Goal: Task Accomplishment & Management: Manage account settings

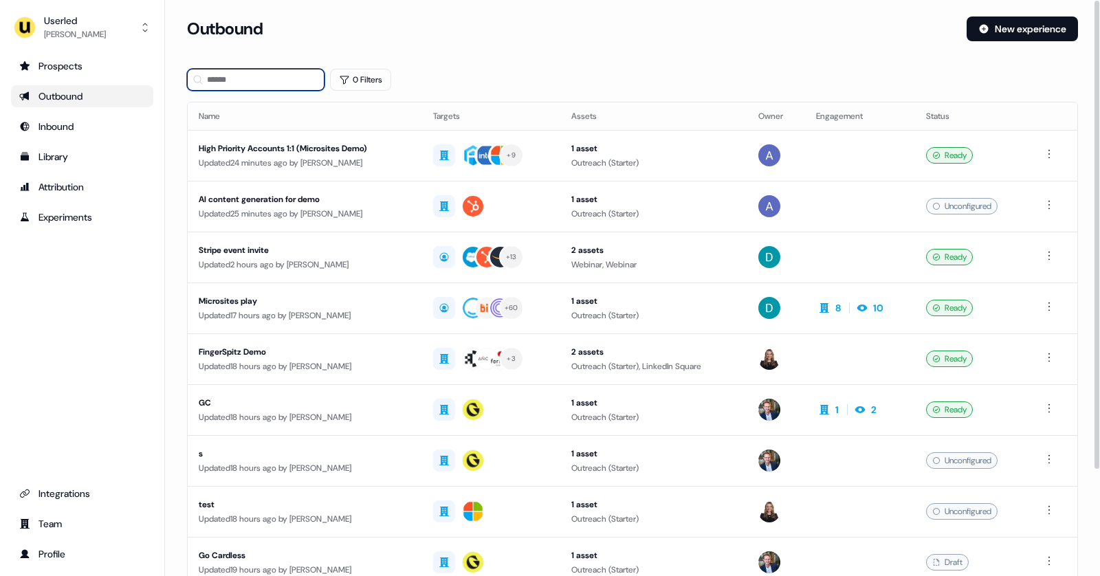
click at [237, 81] on input at bounding box center [255, 80] width 137 height 22
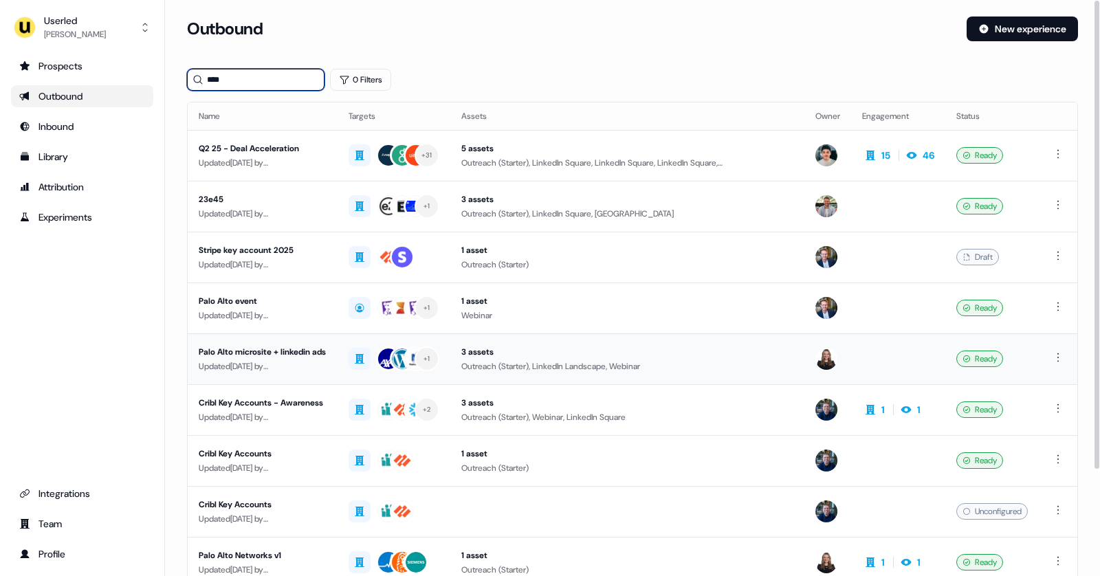
type input "****"
click at [311, 360] on div "Updated [DATE] by [PERSON_NAME]" at bounding box center [263, 367] width 128 height 14
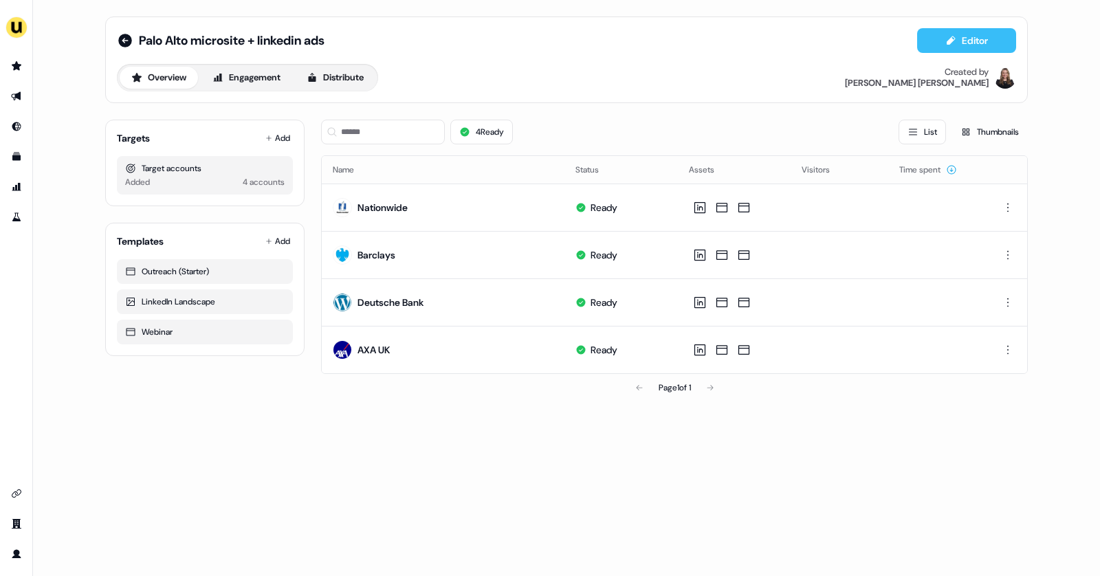
click at [967, 39] on button "Editor" at bounding box center [966, 40] width 99 height 25
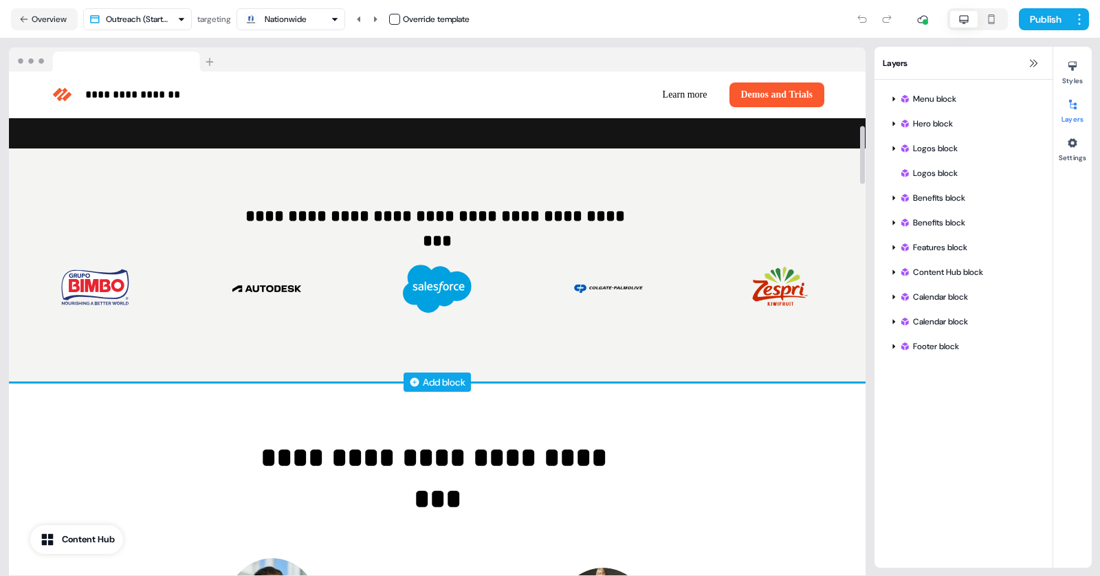
scroll to position [469, 0]
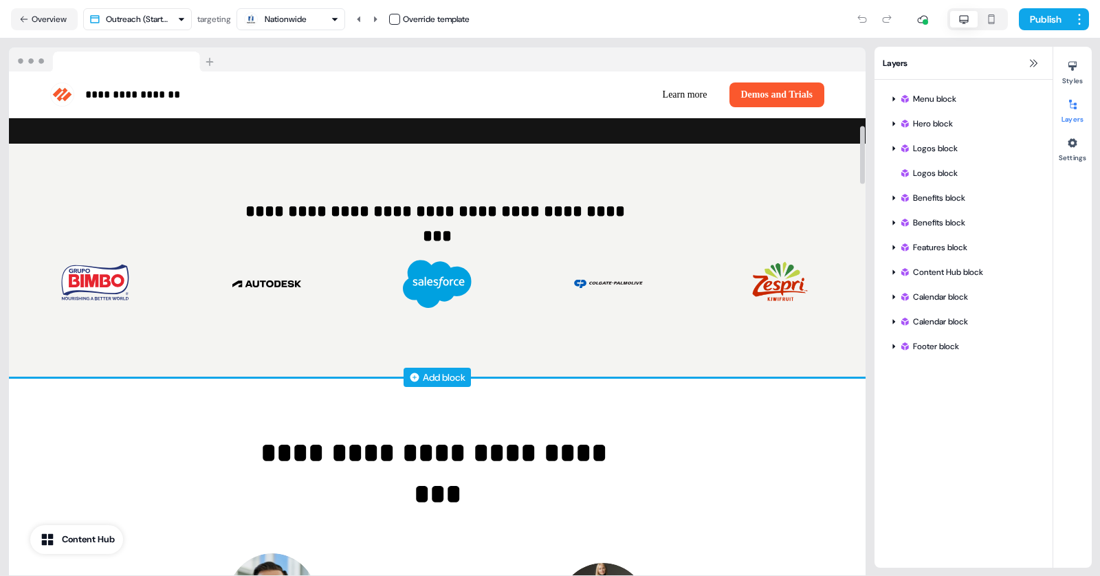
click at [449, 377] on div "Add block" at bounding box center [444, 378] width 43 height 14
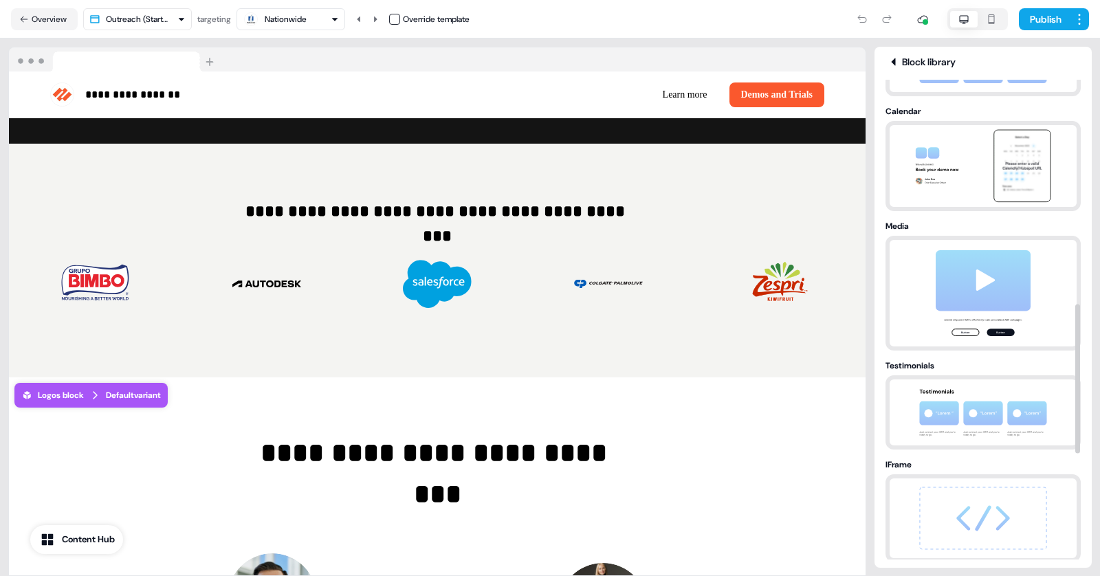
scroll to position [724, 0]
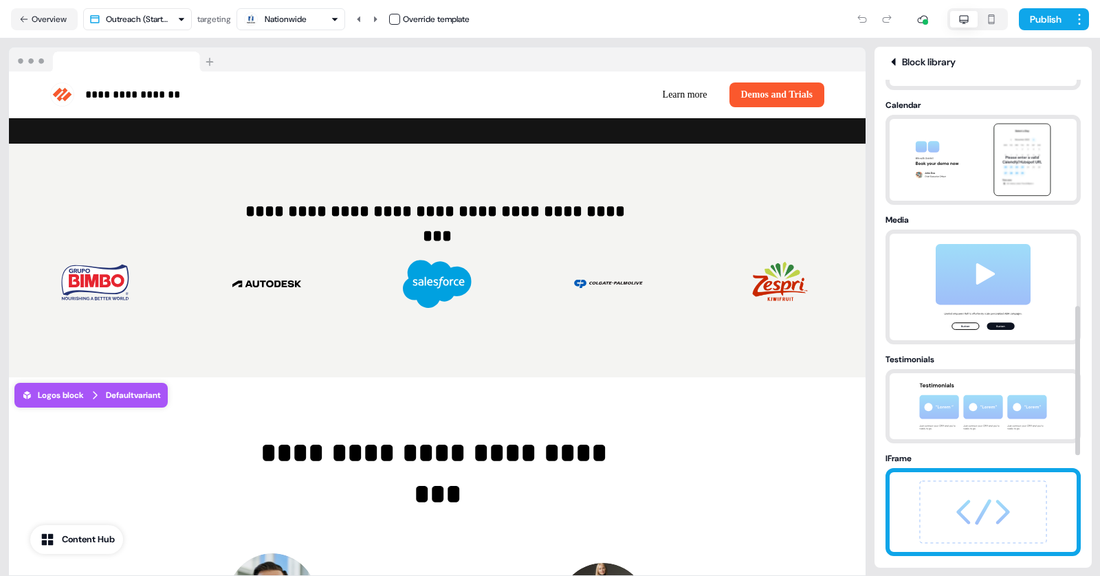
click at [967, 514] on img at bounding box center [983, 512] width 144 height 80
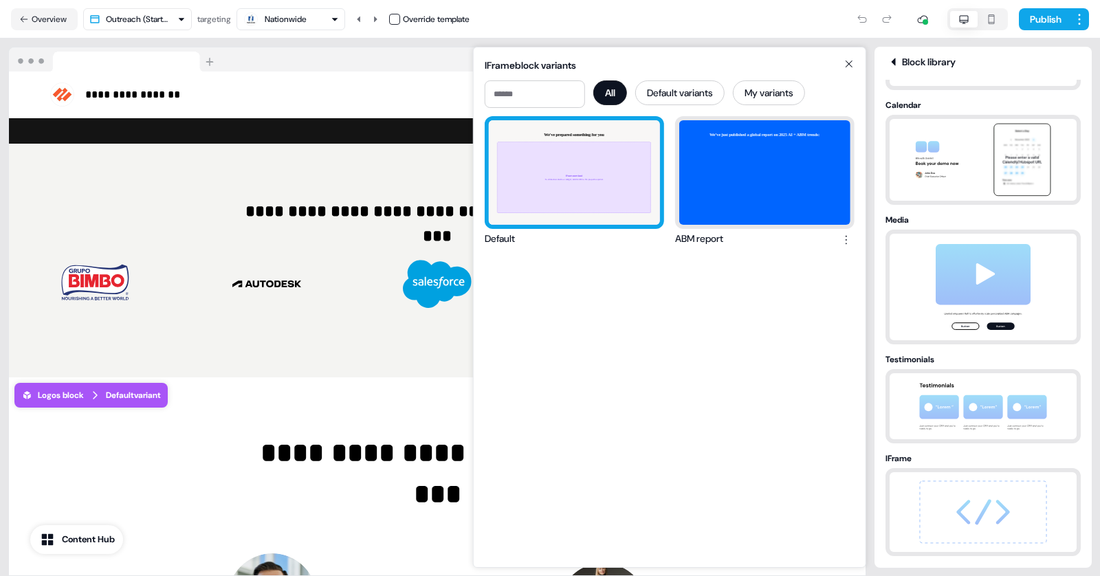
click at [570, 153] on div "We've prepared something for you IFrame embed To embed a website or widget, add…" at bounding box center [574, 172] width 171 height 104
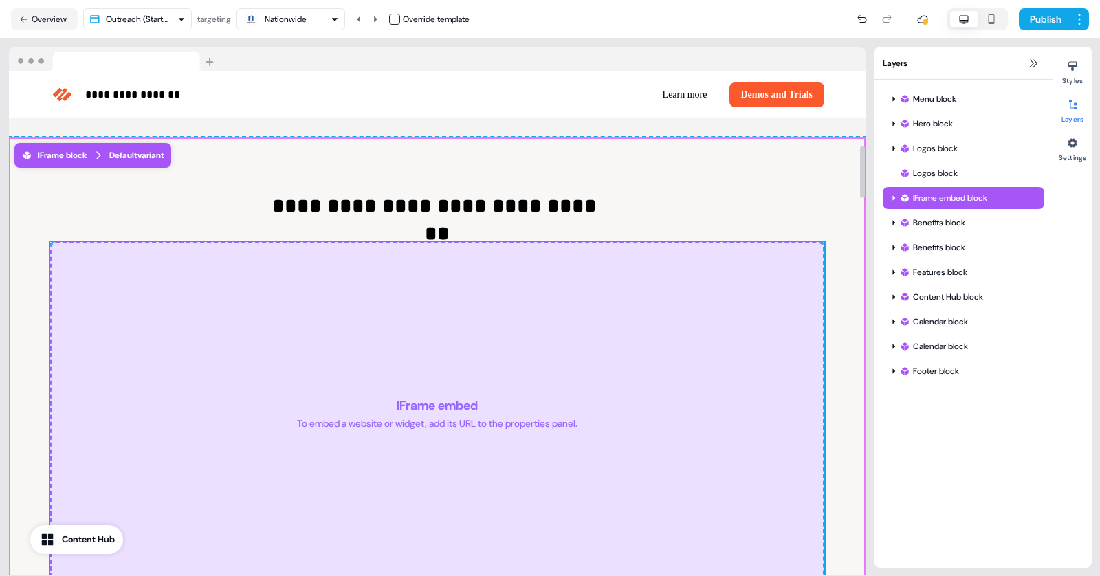
scroll to position [718, 0]
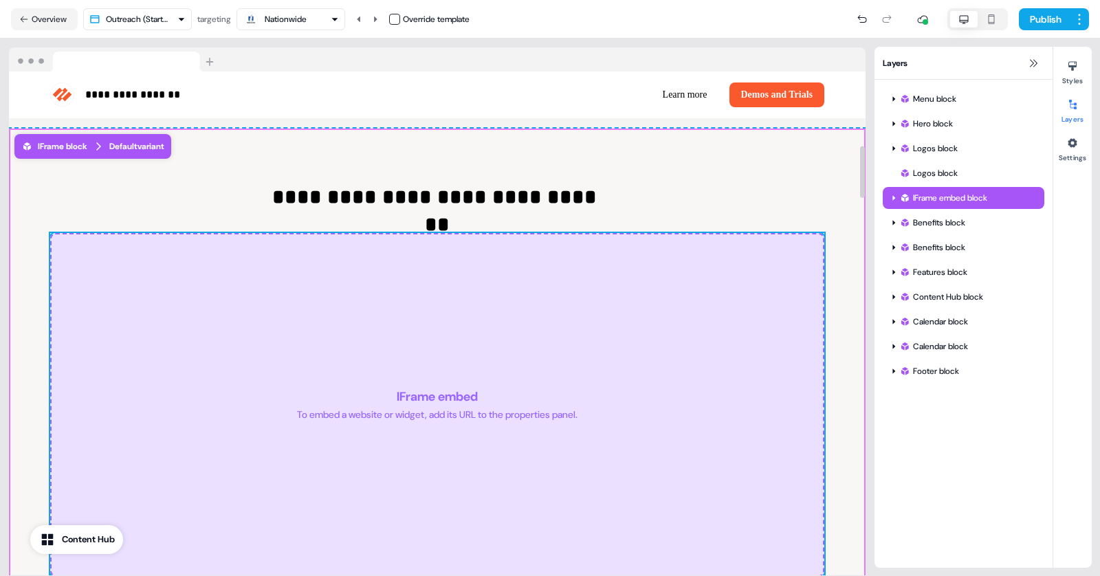
click at [508, 442] on div "IFrame embed To embed a website or widget, add its URL to the properties panel." at bounding box center [437, 405] width 774 height 344
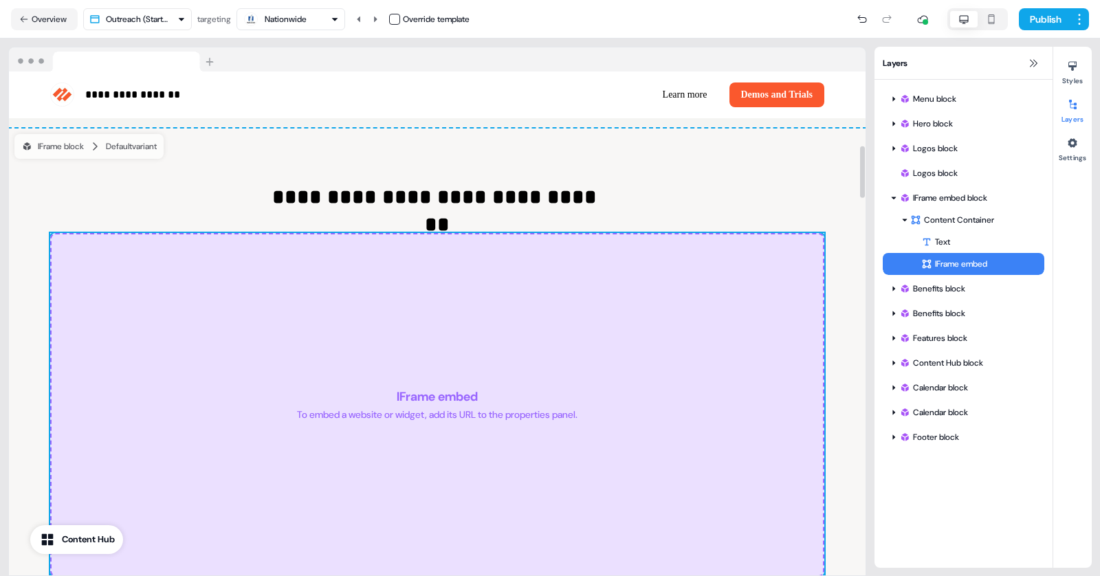
click at [688, 285] on div "IFrame embed To embed a website or widget, add its URL to the properties panel." at bounding box center [437, 405] width 774 height 344
click at [36, 15] on button "Overview" at bounding box center [44, 19] width 67 height 22
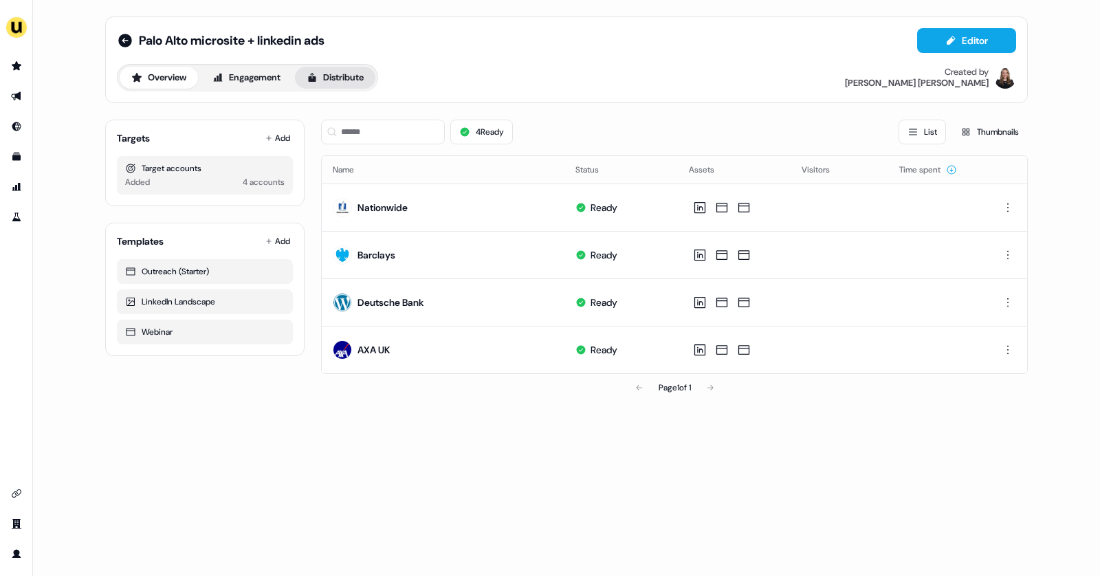
click at [343, 76] on button "Distribute" at bounding box center [335, 78] width 80 height 22
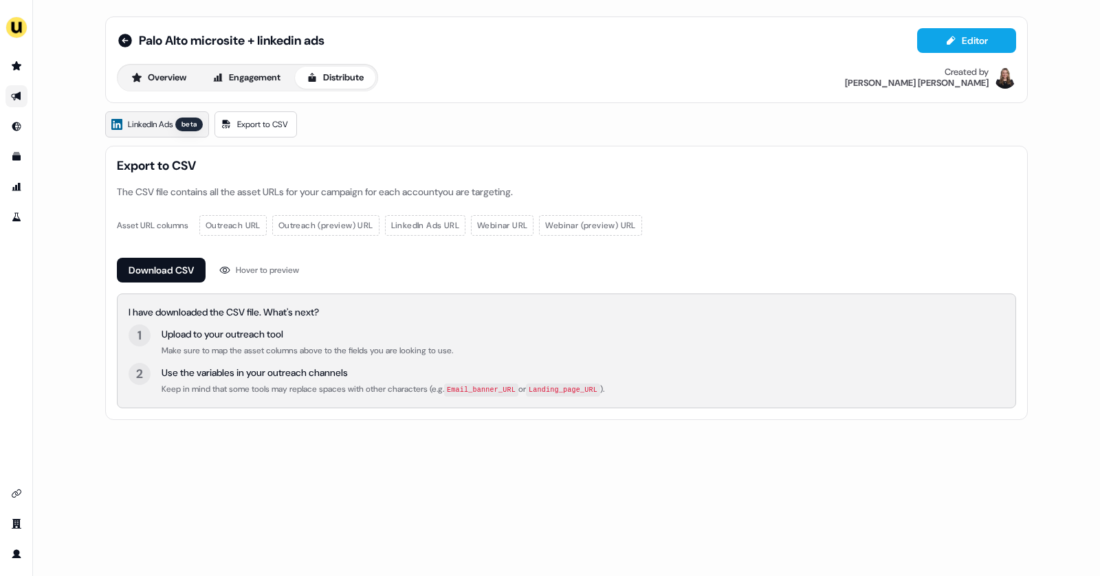
click at [139, 125] on span "LinkedIn Ads" at bounding box center [150, 125] width 45 height 14
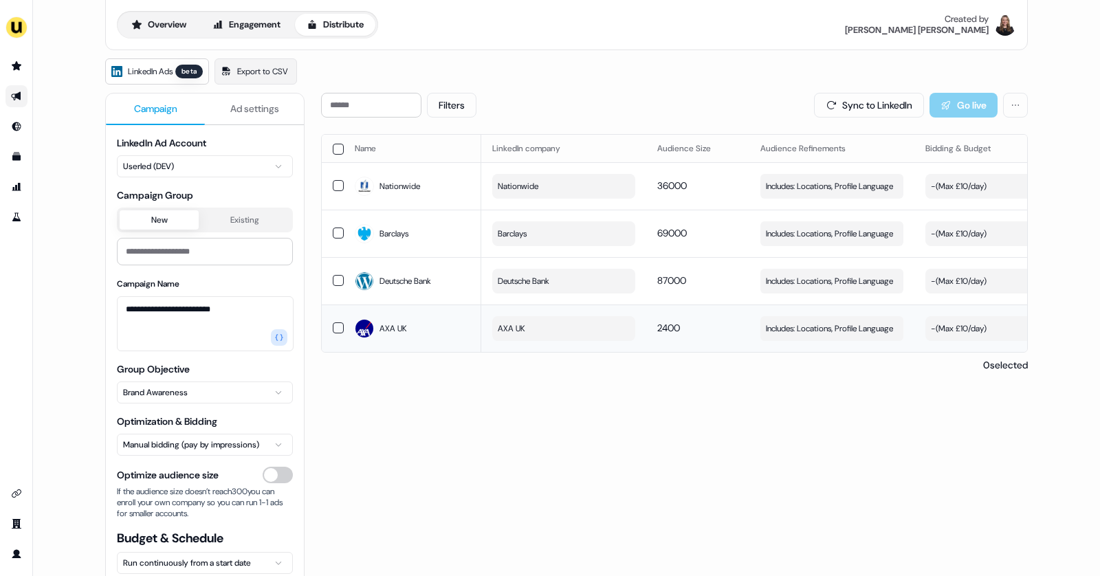
scroll to position [1, 0]
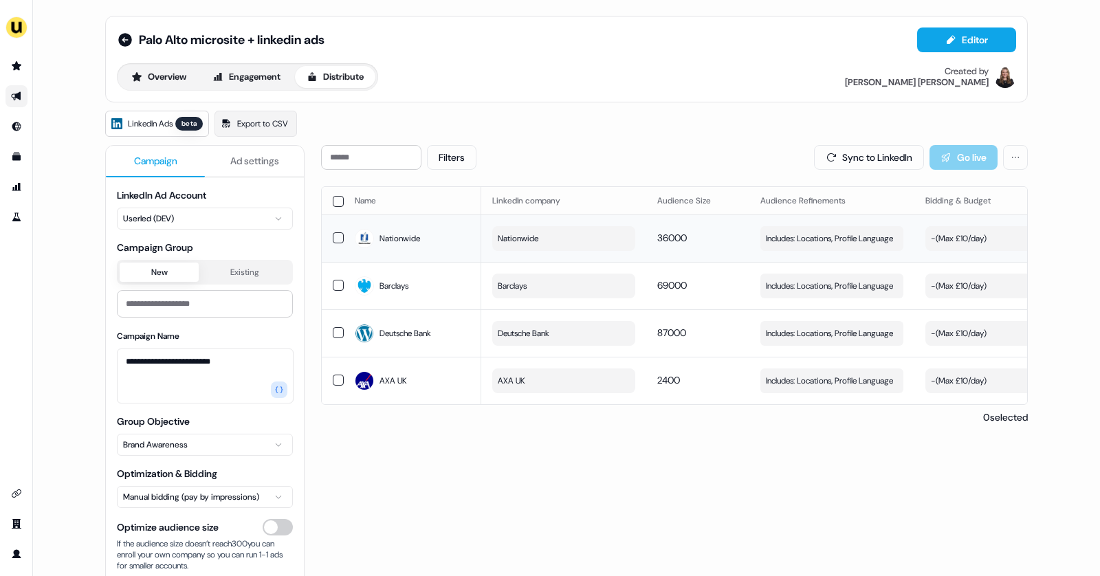
click at [945, 236] on div "- ( Max £10/day )" at bounding box center [959, 239] width 56 height 14
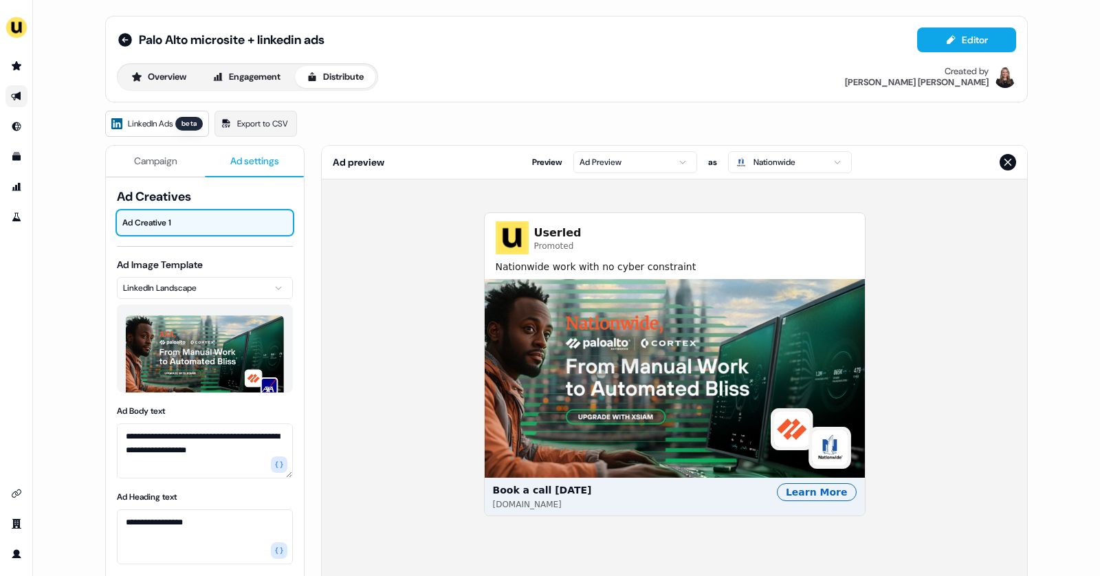
click at [250, 156] on span "Ad settings" at bounding box center [254, 161] width 49 height 14
click at [688, 159] on html "**********" at bounding box center [550, 288] width 1100 height 576
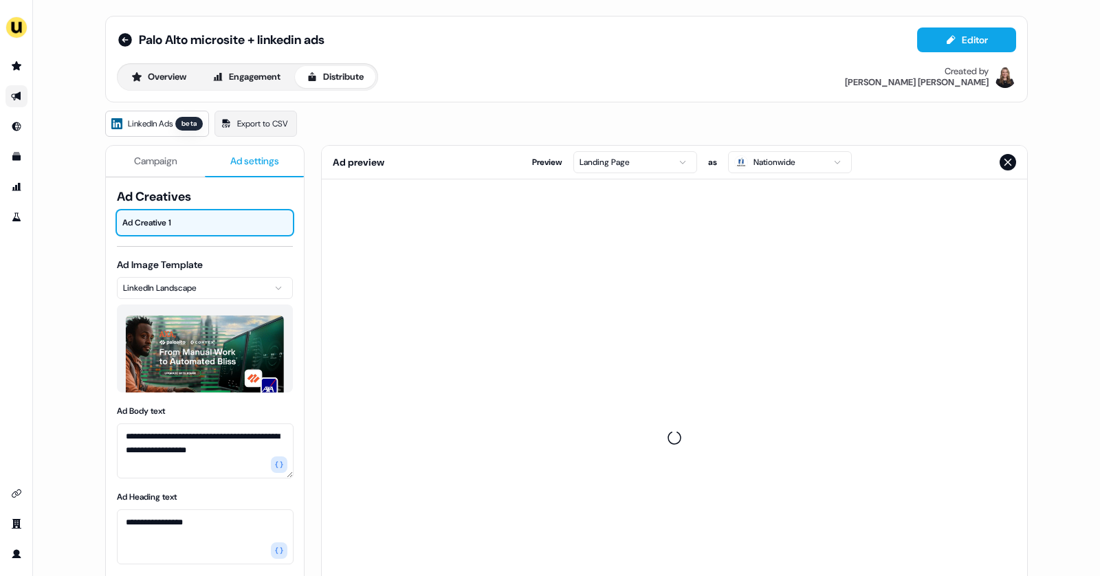
scroll to position [0, 0]
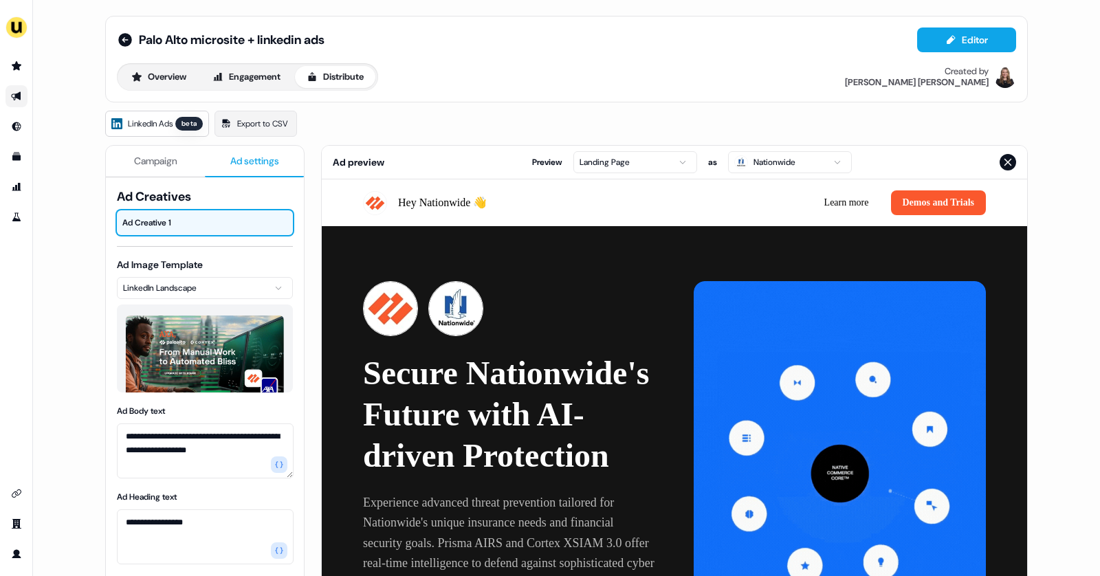
click at [148, 162] on span "Campaign" at bounding box center [155, 161] width 43 height 14
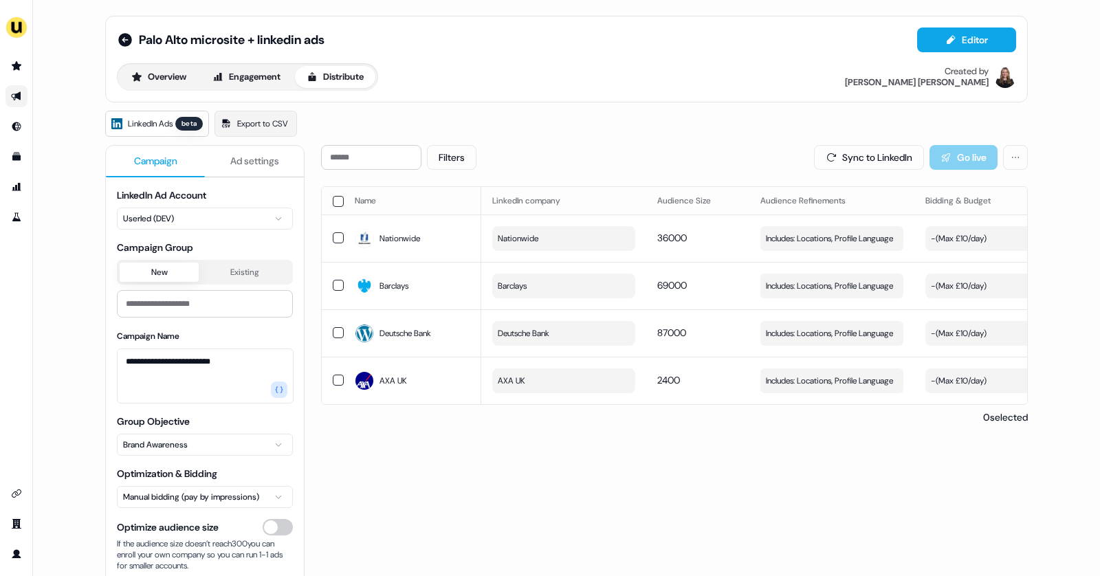
click at [22, 98] on link "Go to outbound experience" at bounding box center [16, 96] width 22 height 22
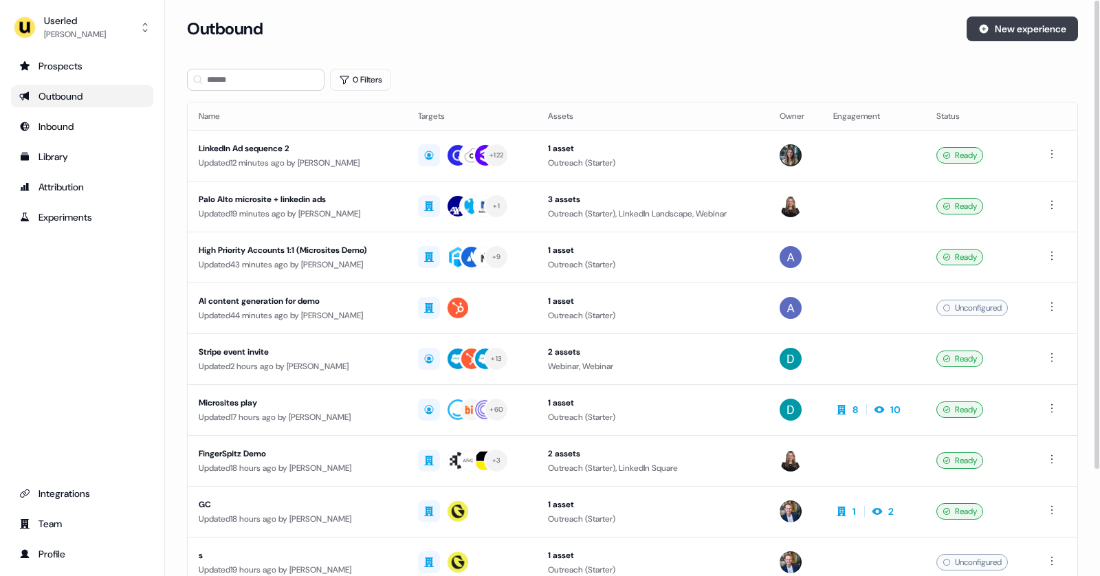
click at [1038, 18] on button "New experience" at bounding box center [1022, 28] width 111 height 25
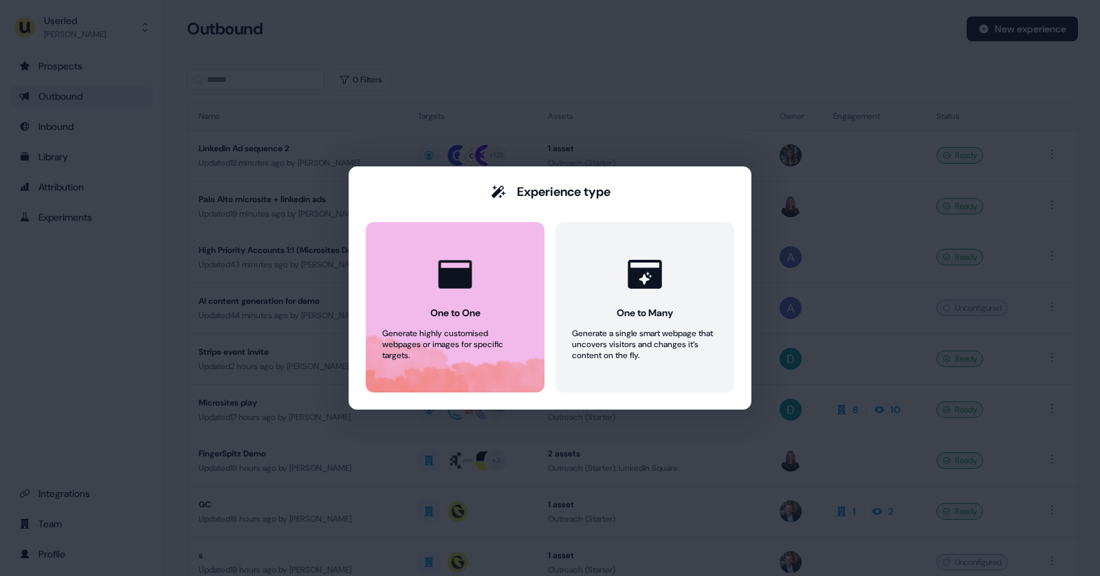
click at [484, 309] on button "One to One Generate highly customised webpages or images for specific targets." at bounding box center [455, 307] width 179 height 170
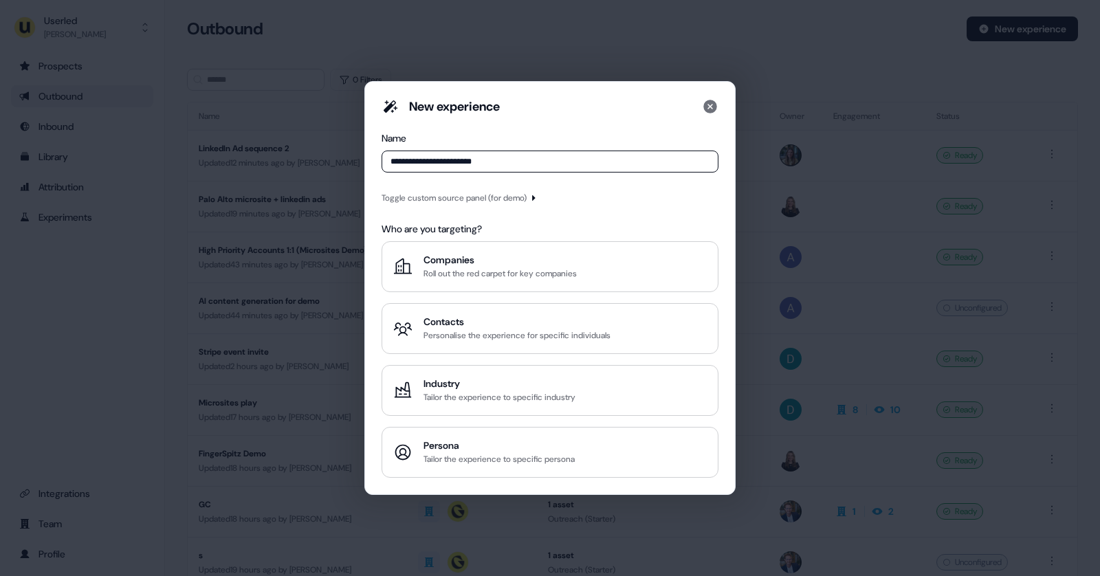
type input "**********"
click at [448, 195] on div "Toggle custom source panel (for demo)" at bounding box center [454, 198] width 145 height 14
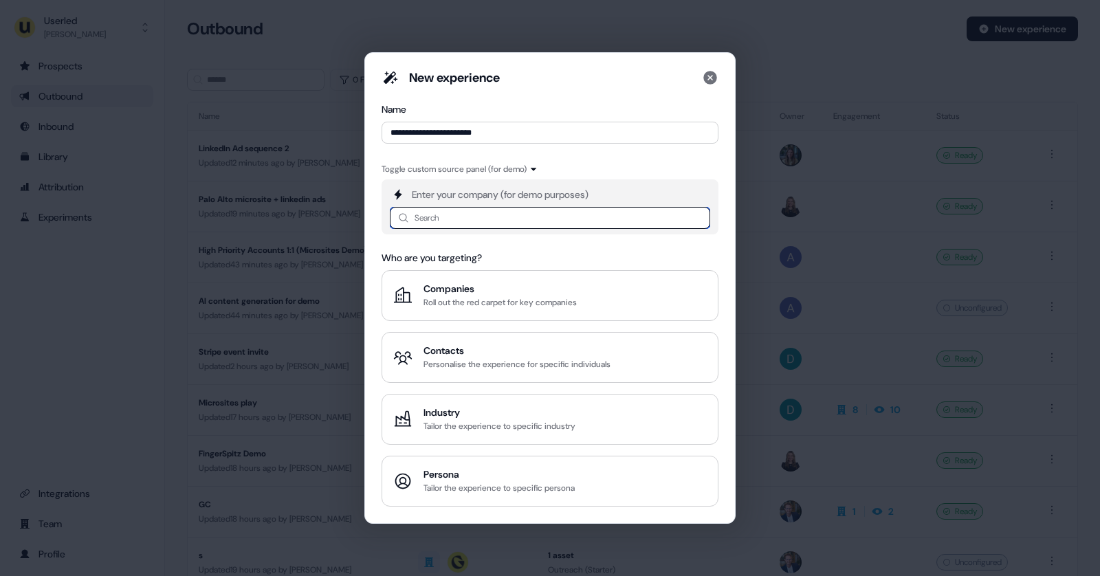
click at [426, 223] on input at bounding box center [550, 218] width 320 height 22
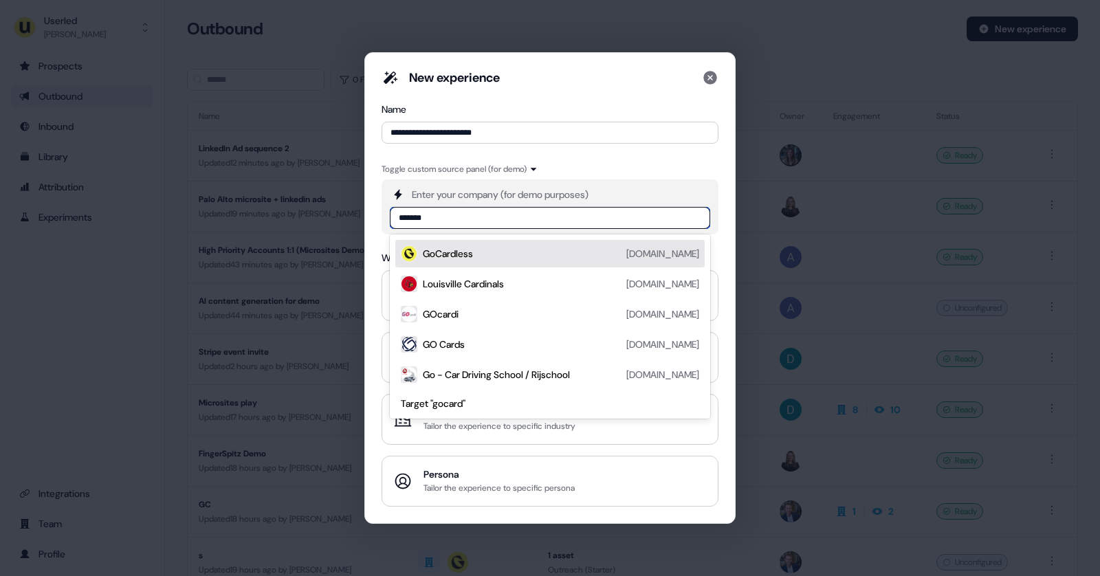
type input "********"
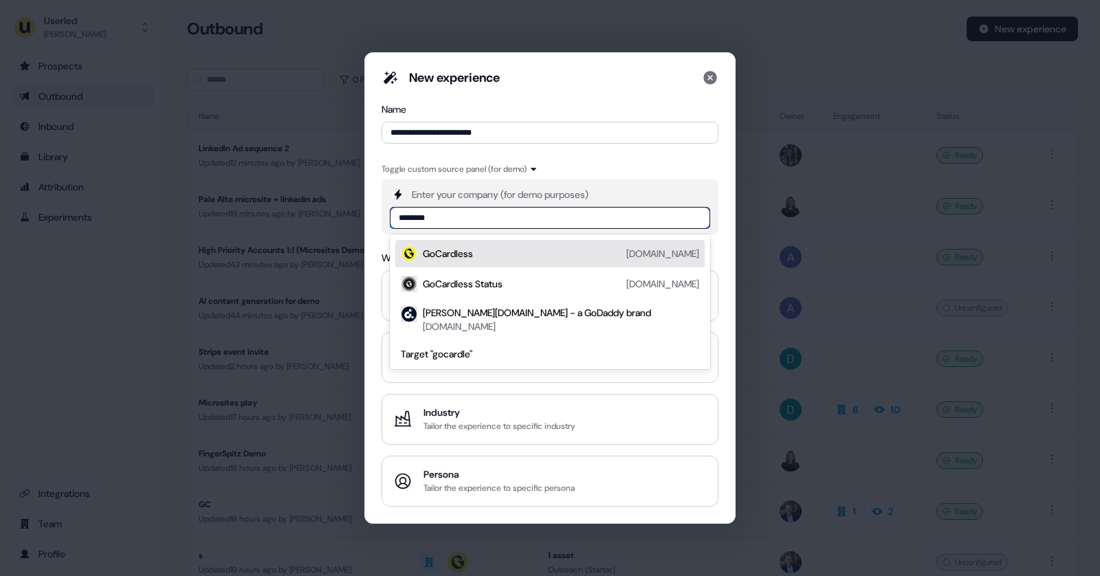
click at [448, 250] on div "GoCardless" at bounding box center [448, 254] width 50 height 14
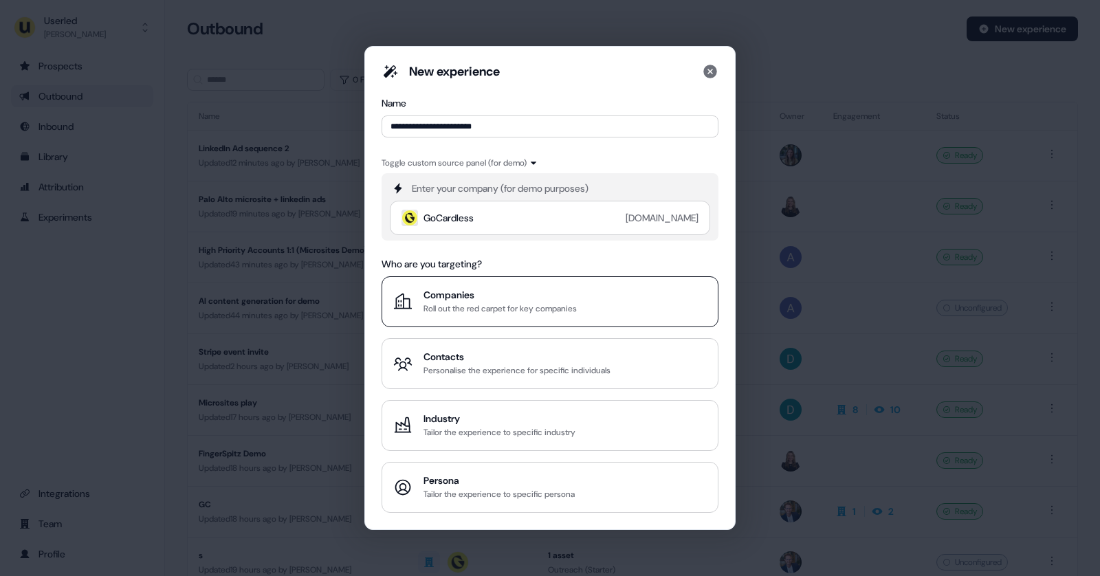
click at [474, 302] on div "Roll out the red carpet for key companies" at bounding box center [499, 309] width 153 height 14
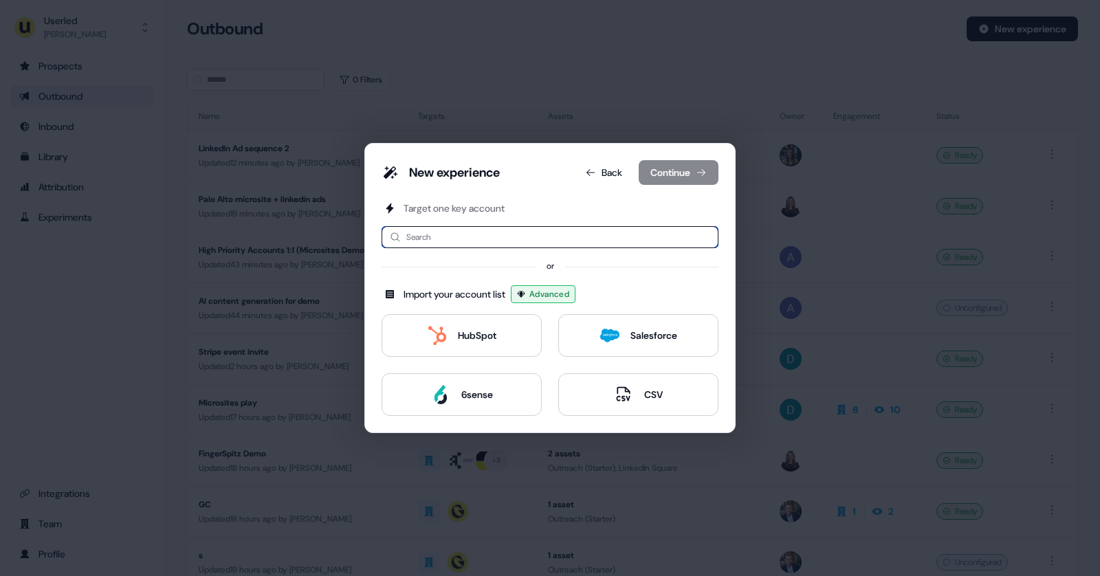
click at [410, 241] on input at bounding box center [550, 237] width 337 height 22
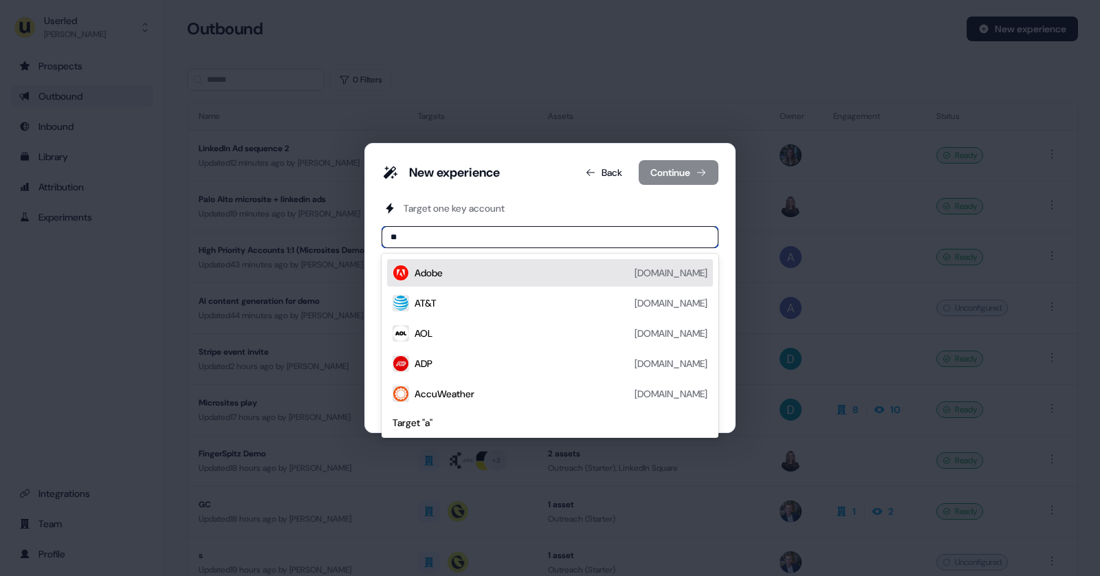
type input "***"
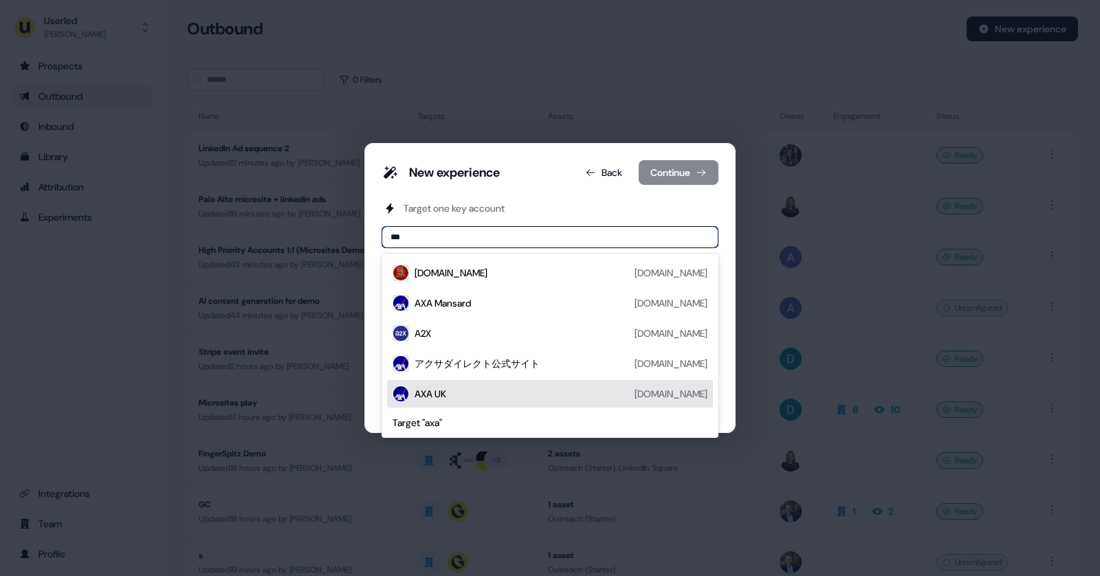
click at [459, 388] on div "AXA UK [DOMAIN_NAME]" at bounding box center [561, 394] width 293 height 16
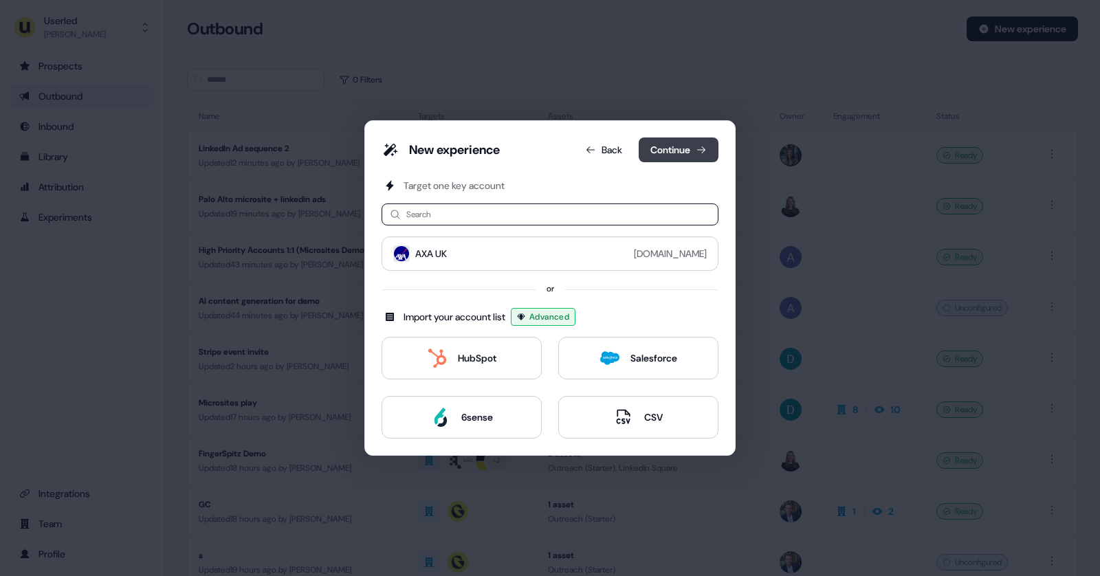
click at [652, 144] on button "Continue" at bounding box center [679, 149] width 80 height 25
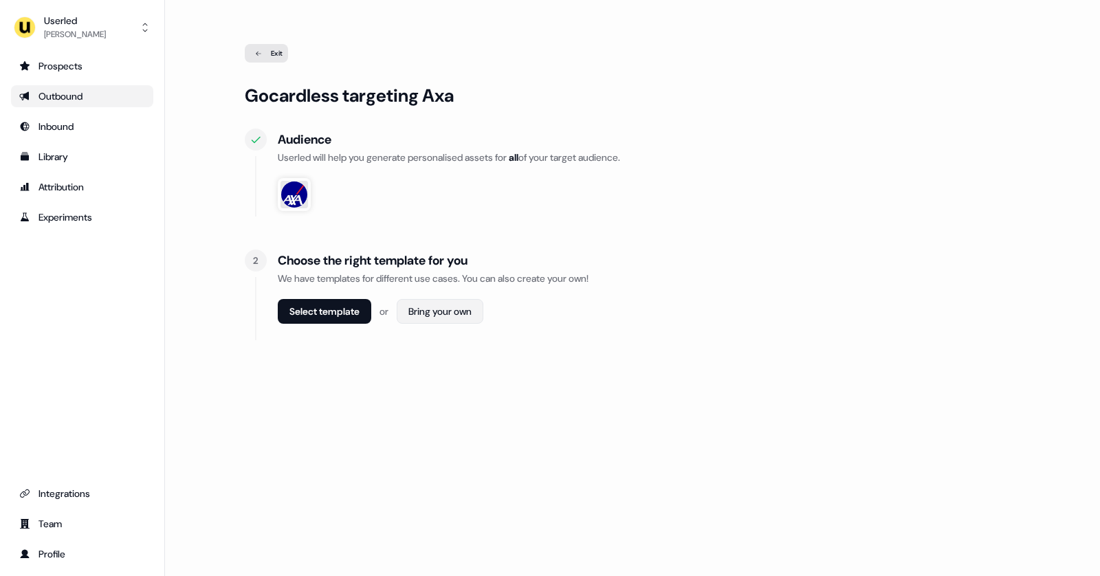
click at [445, 315] on html "For the best experience switch devices to a bigger screen. Go to [DOMAIN_NAME] …" at bounding box center [550, 288] width 1100 height 576
click at [439, 342] on span "Webpage" at bounding box center [443, 341] width 36 height 11
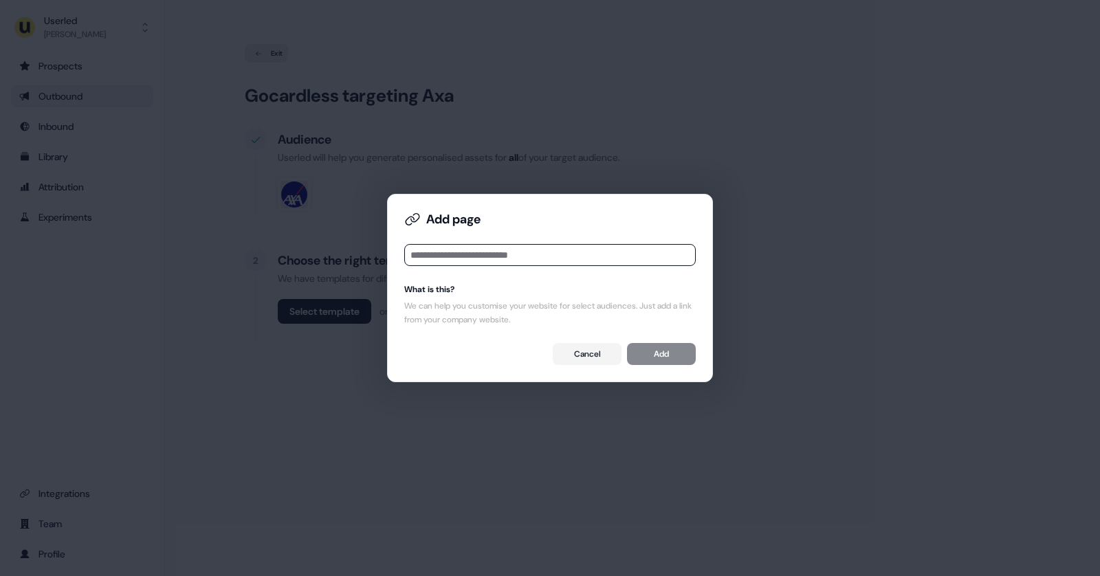
type input "**********"
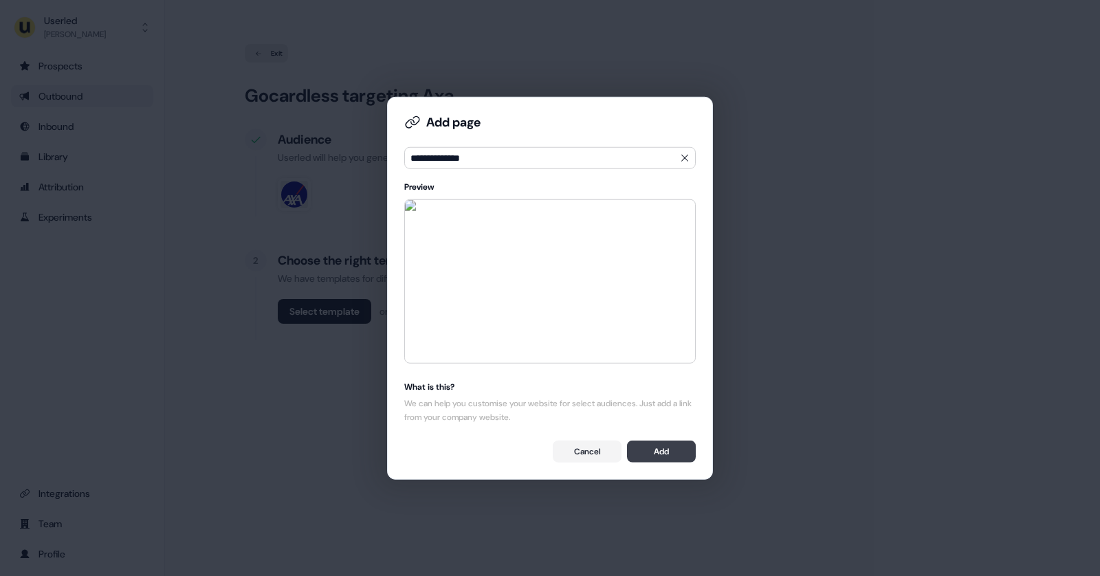
click at [662, 454] on button "Add" at bounding box center [661, 451] width 69 height 22
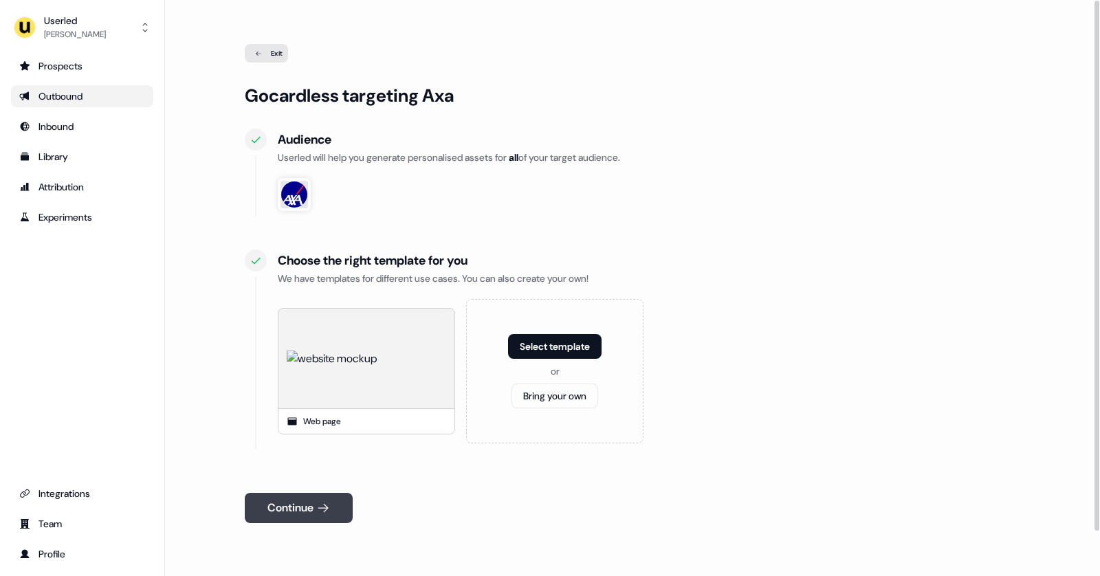
click at [305, 507] on button "Continue" at bounding box center [299, 508] width 108 height 30
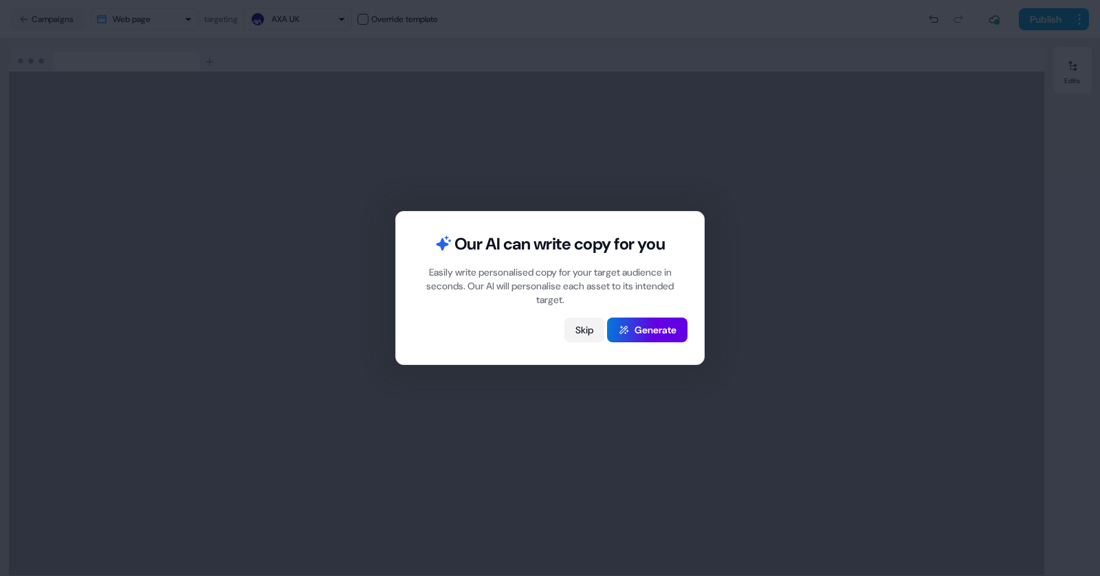
click at [573, 333] on button "Skip" at bounding box center [584, 330] width 40 height 25
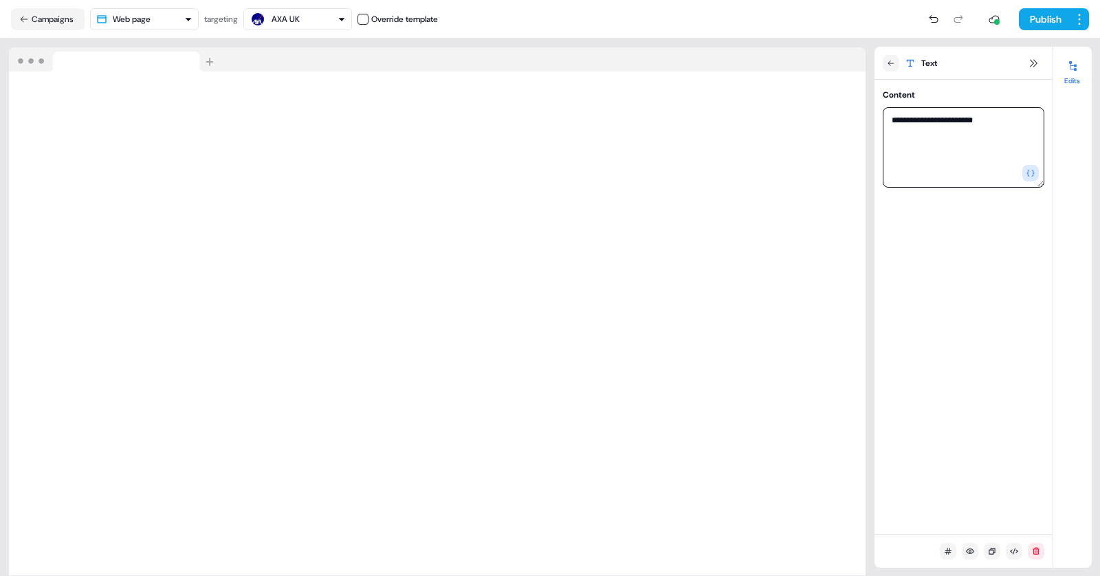
click at [1002, 115] on textarea "**********" at bounding box center [964, 147] width 162 height 80
type textarea "**********"
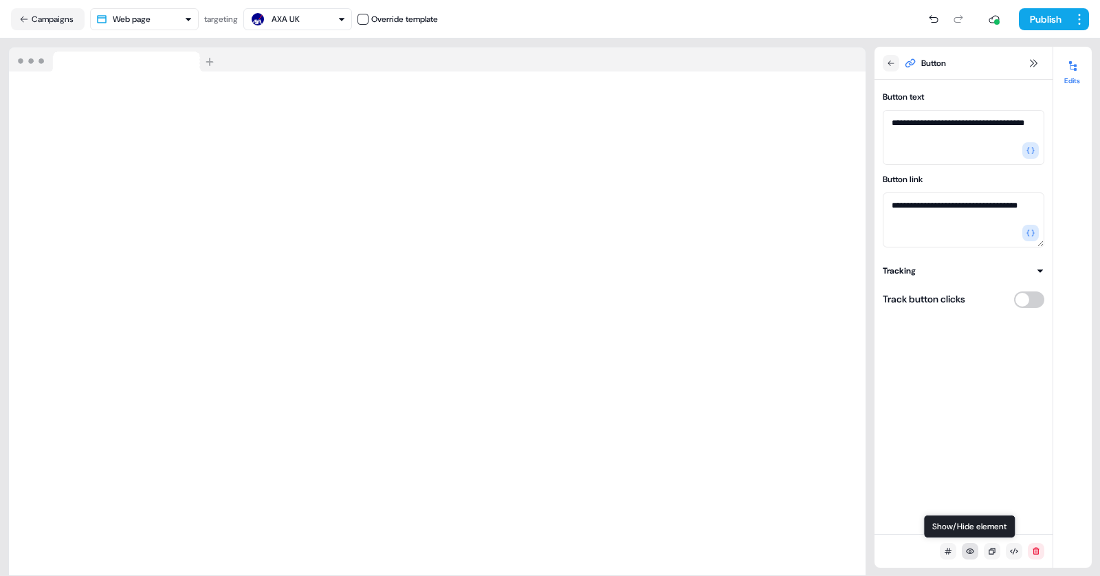
click at [962, 552] on button at bounding box center [970, 551] width 16 height 16
click at [969, 555] on button at bounding box center [970, 551] width 16 height 16
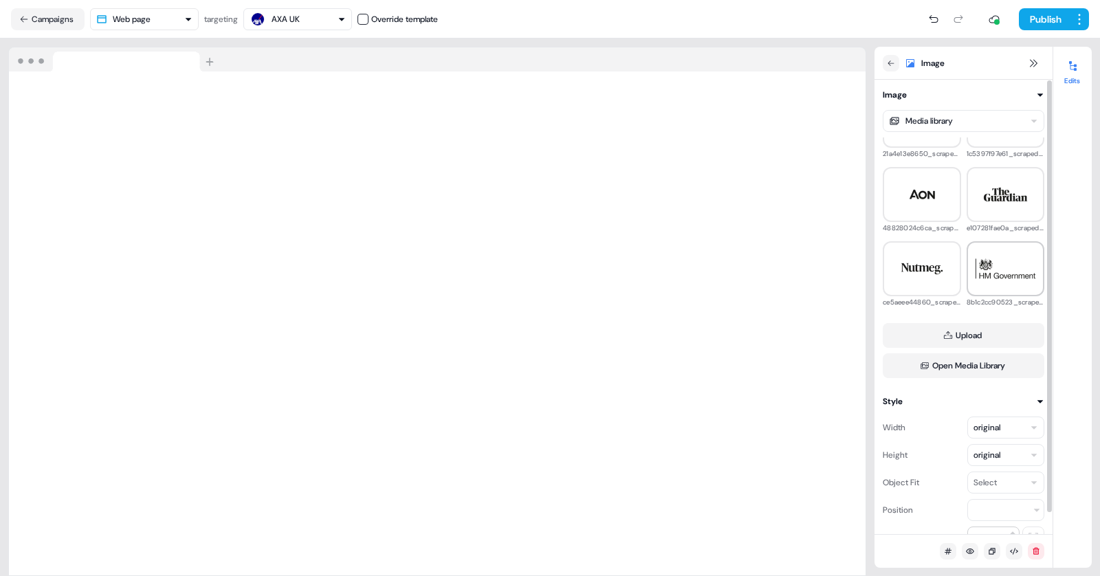
scroll to position [60, 0]
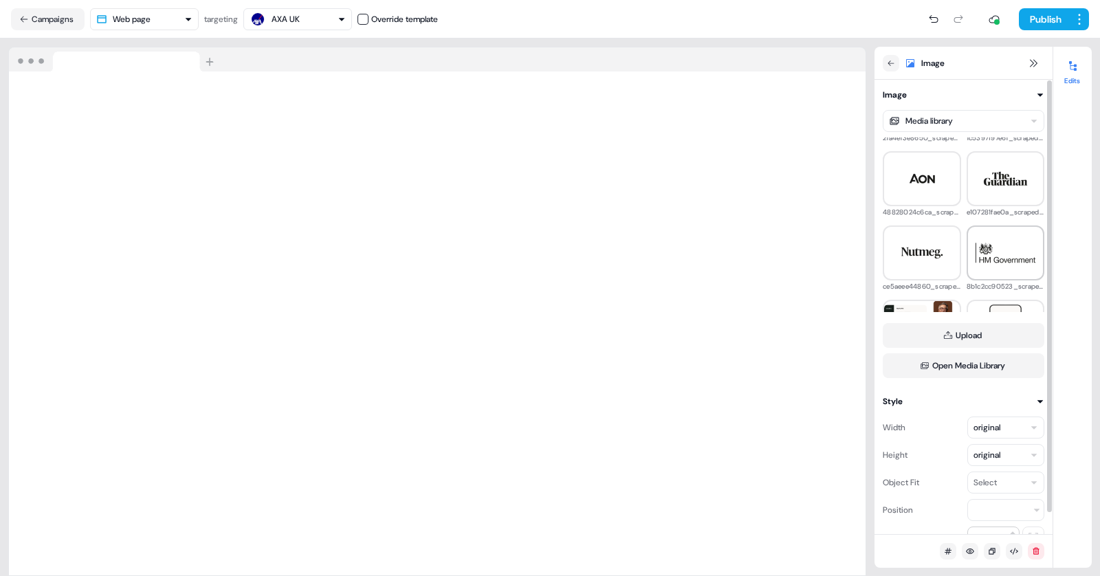
click at [992, 264] on img at bounding box center [1006, 253] width 76 height 38
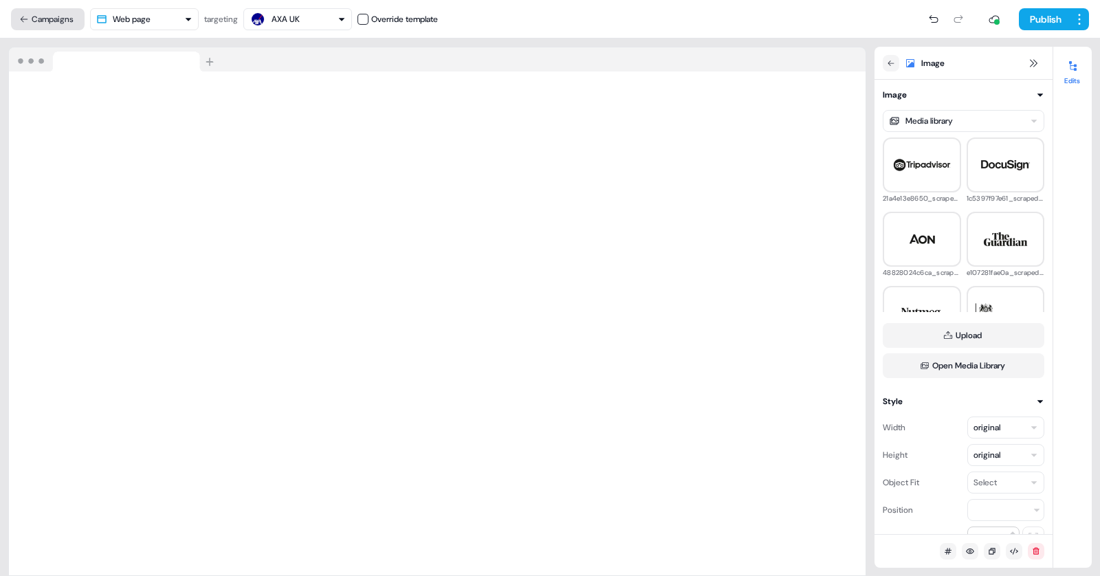
click at [52, 20] on button "Campaigns" at bounding box center [48, 19] width 74 height 22
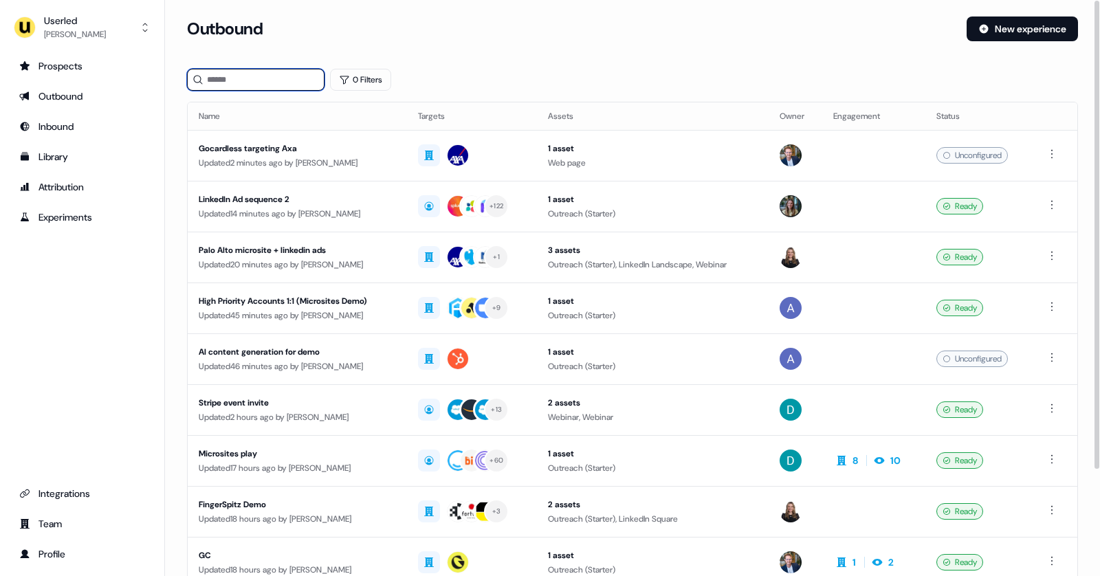
click at [230, 76] on input at bounding box center [255, 80] width 137 height 22
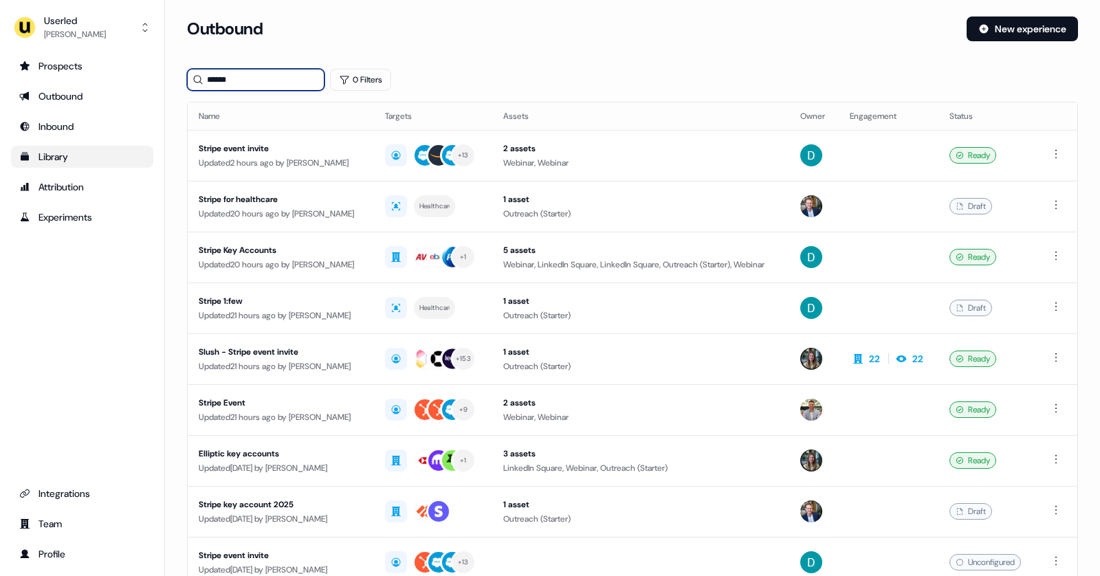
type input "******"
click at [60, 157] on div "Library" at bounding box center [82, 157] width 126 height 14
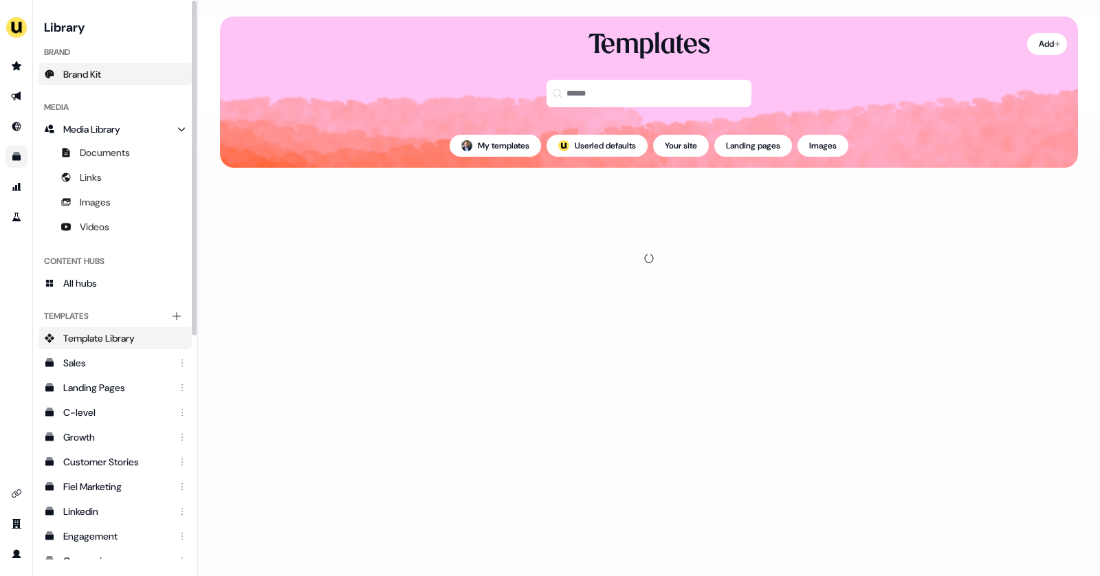
click at [81, 73] on span "Brand Kit" at bounding box center [82, 74] width 38 height 14
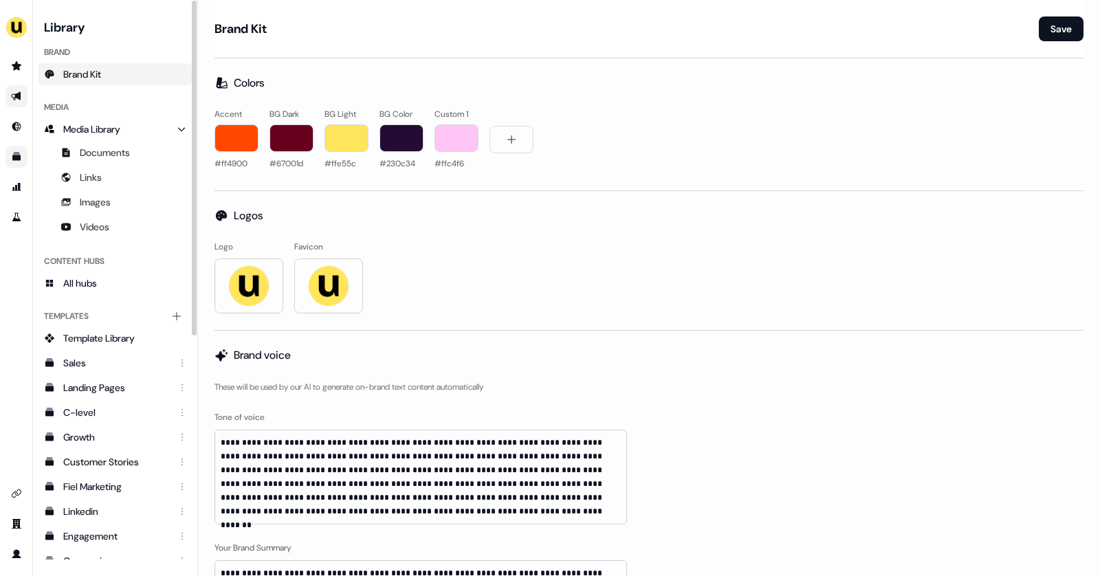
click at [8, 95] on link "Go to outbound experience" at bounding box center [16, 96] width 22 height 22
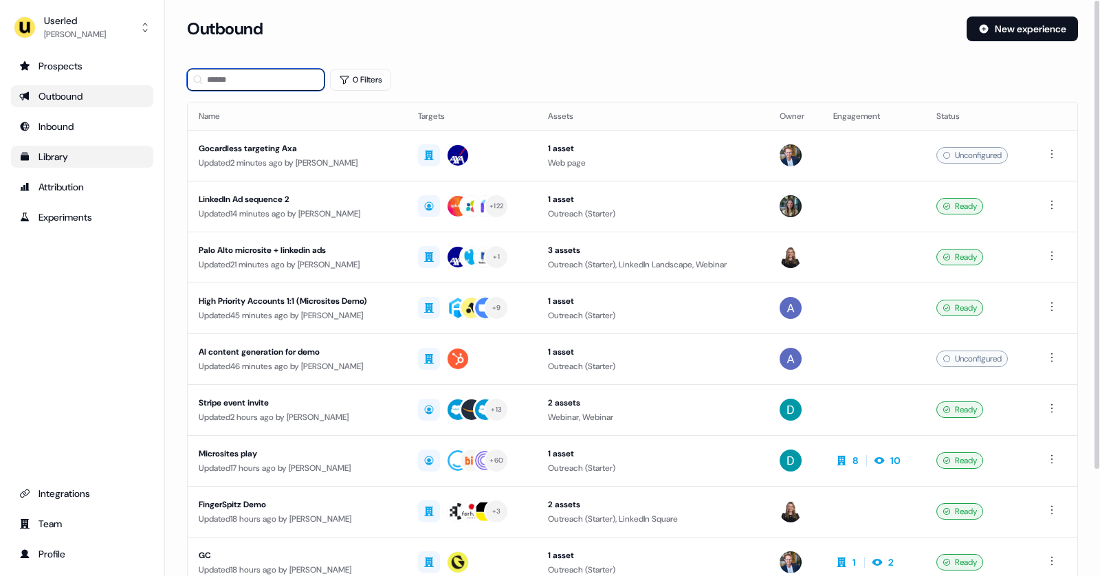
click at [257, 80] on input at bounding box center [255, 80] width 137 height 22
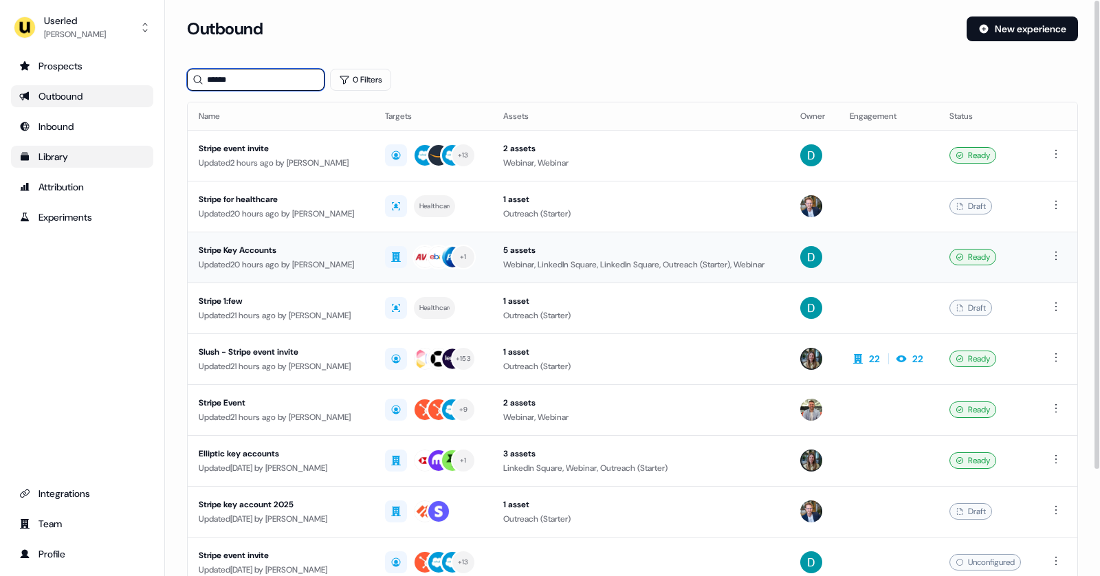
type input "******"
click at [342, 250] on div "Stripe Key Accounts" at bounding box center [281, 250] width 164 height 14
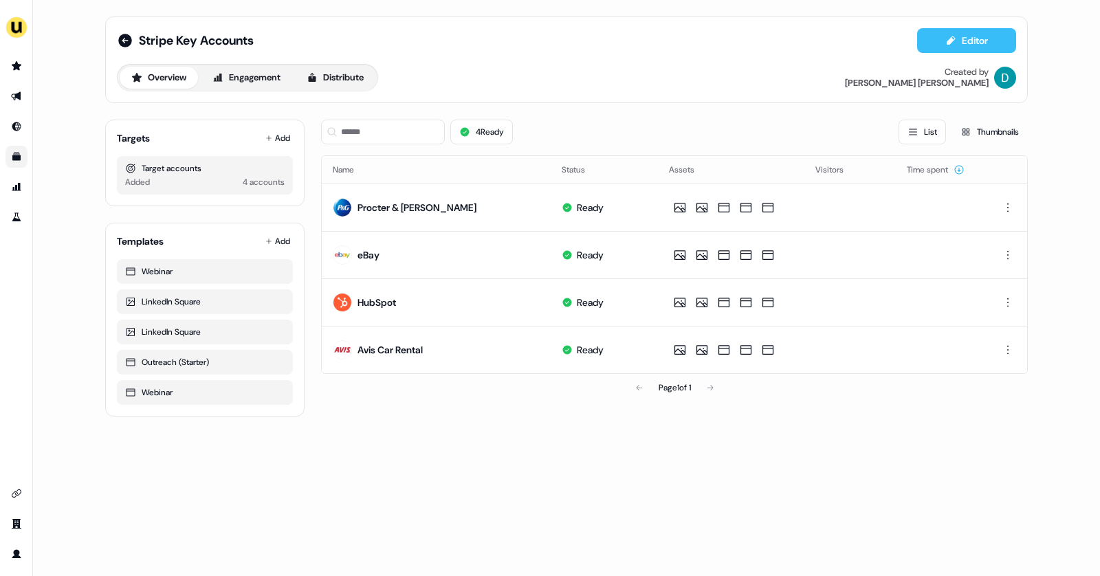
click at [942, 38] on button "Editor" at bounding box center [966, 40] width 99 height 25
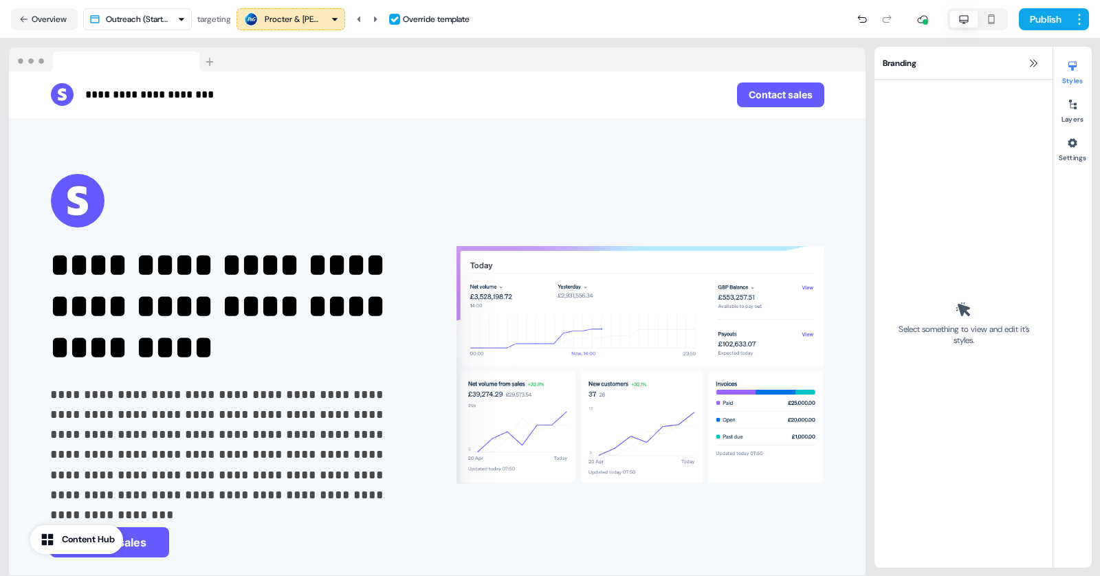
click at [169, 21] on html "**********" at bounding box center [550, 288] width 1100 height 576
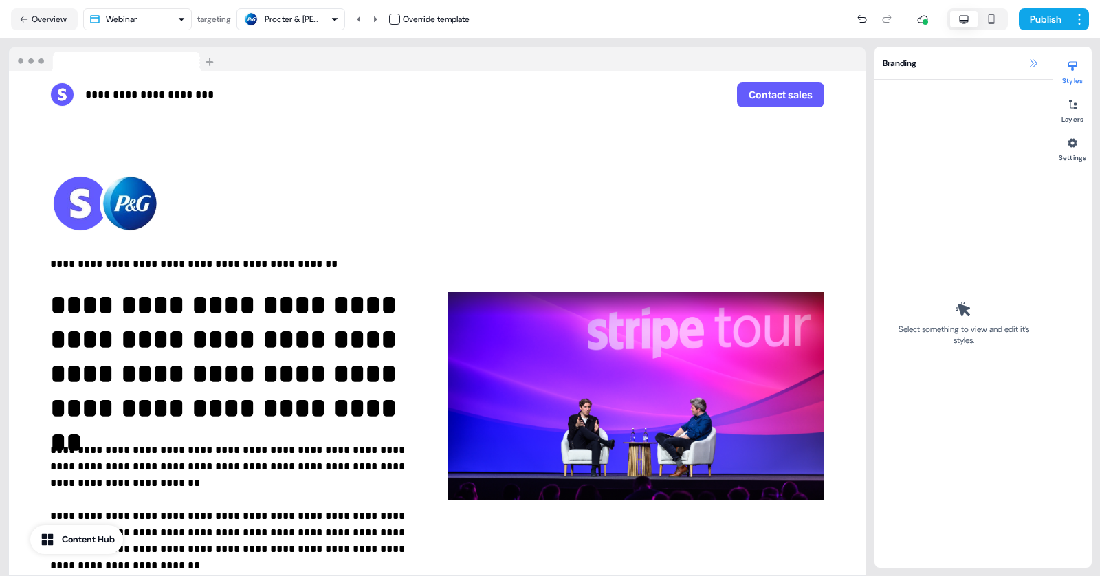
click at [1035, 58] on icon at bounding box center [1033, 63] width 11 height 11
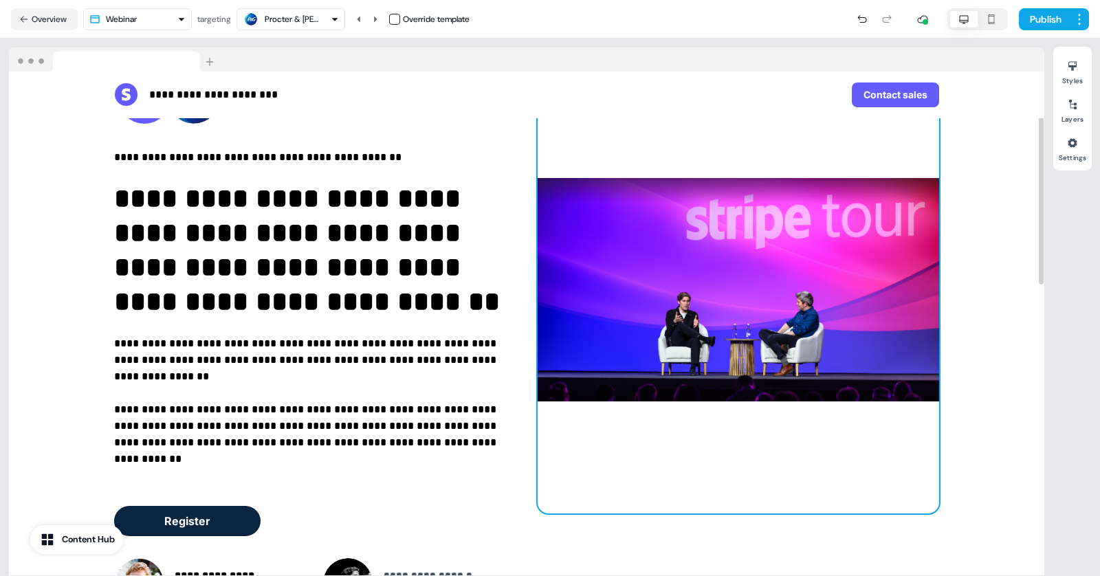
scroll to position [106, 0]
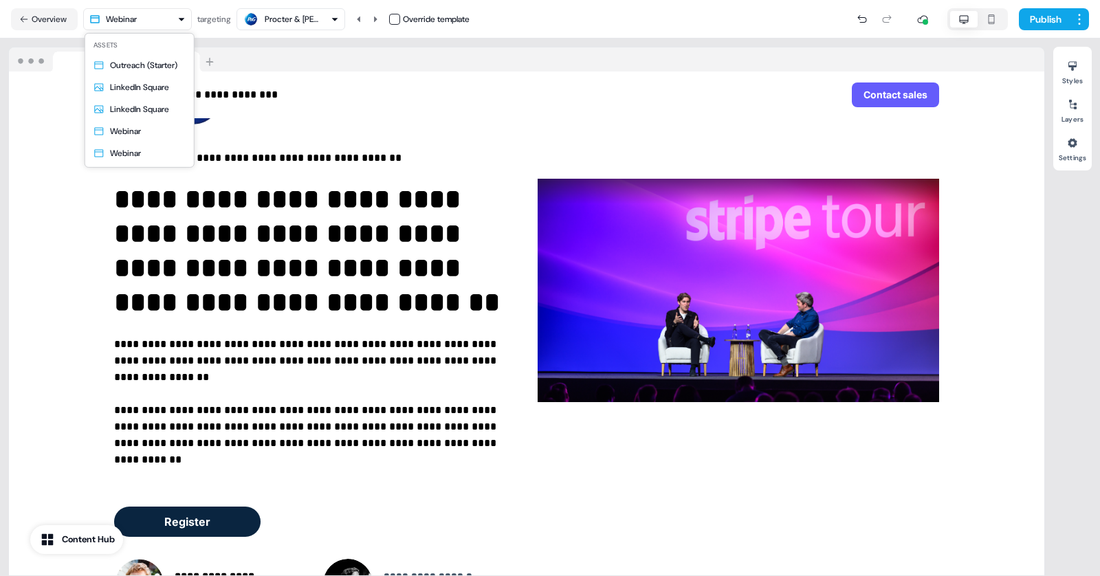
click at [175, 16] on html "**********" at bounding box center [550, 288] width 1100 height 576
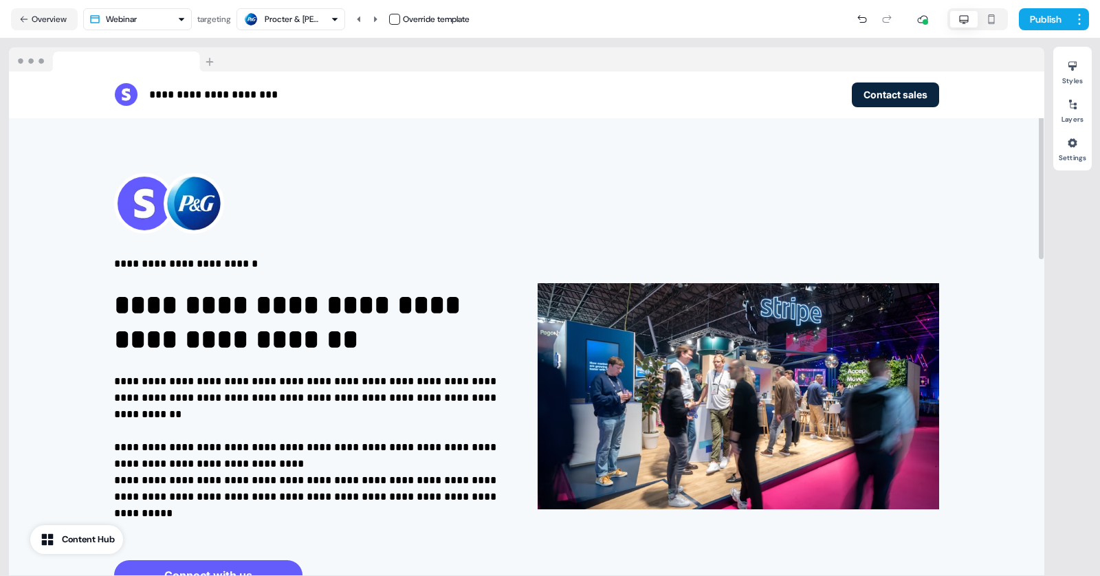
click at [291, 21] on div "Procter & [PERSON_NAME]" at bounding box center [292, 19] width 55 height 14
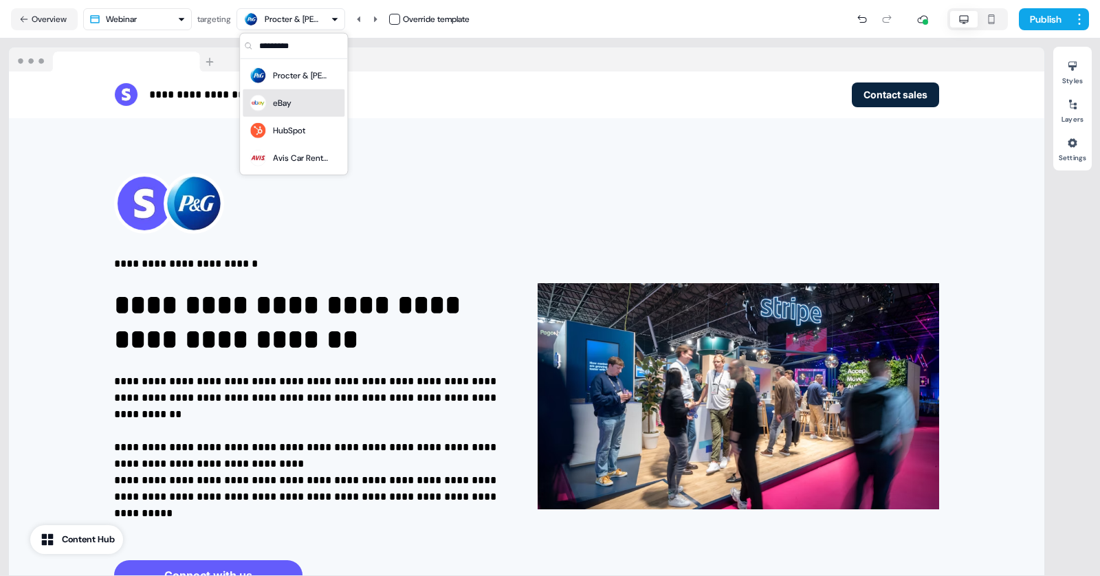
click at [285, 104] on div "eBay" at bounding box center [282, 103] width 19 height 14
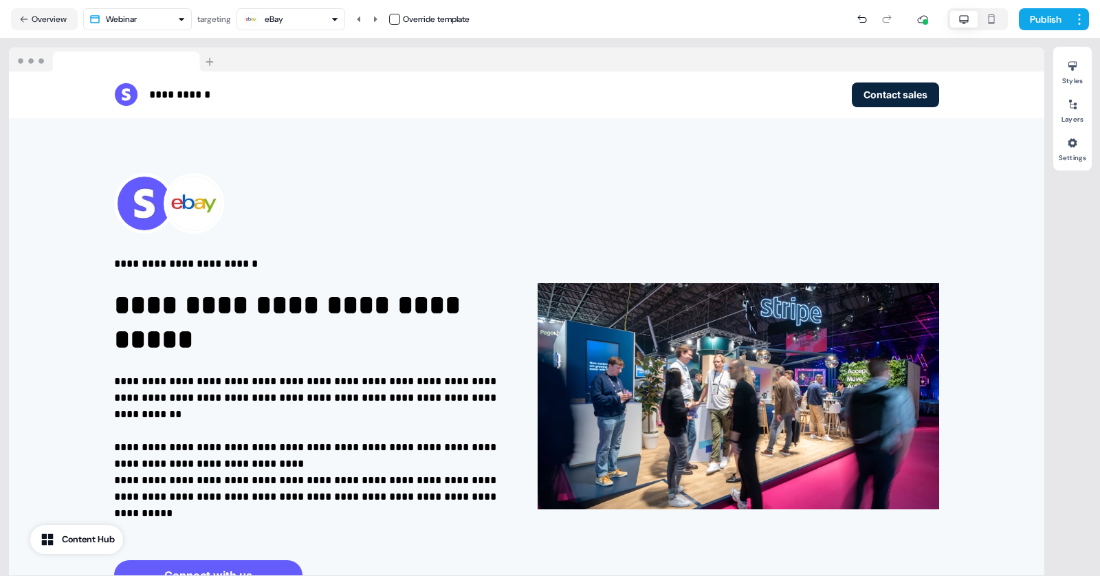
click at [328, 17] on div "eBay" at bounding box center [291, 19] width 96 height 16
click at [318, 135] on div "HubSpot" at bounding box center [293, 130] width 91 height 19
click at [312, 10] on button "HubSpot" at bounding box center [290, 19] width 109 height 22
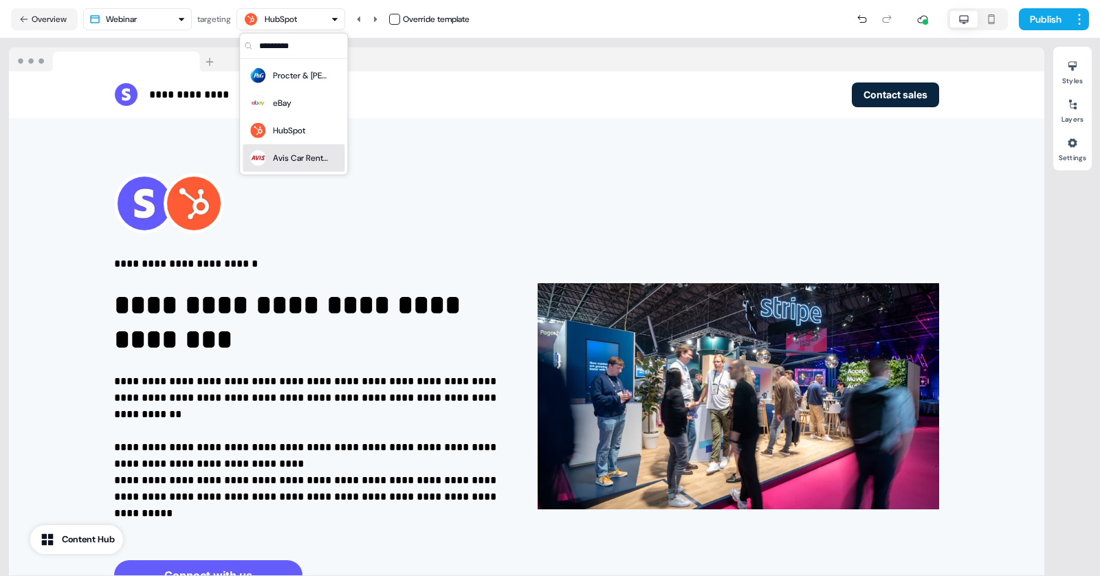
click at [306, 160] on div "Avis Car Rental" at bounding box center [300, 158] width 55 height 14
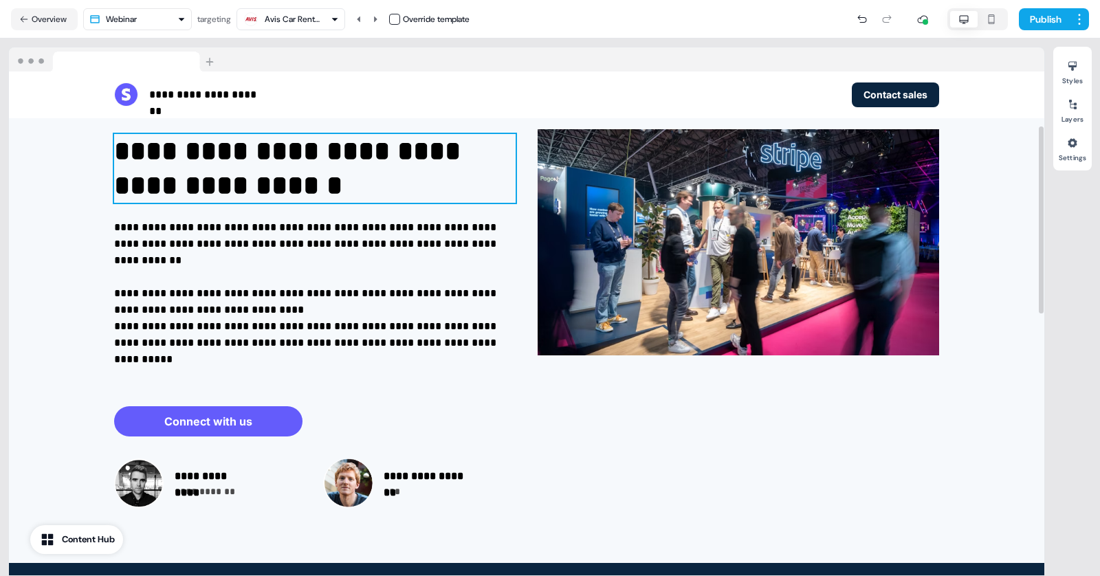
scroll to position [154, 0]
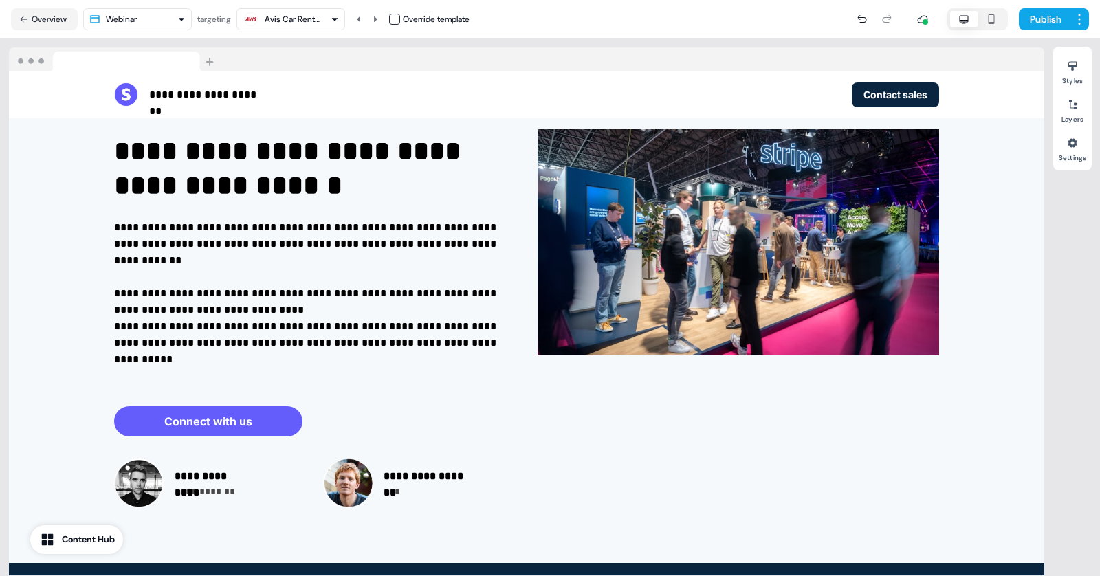
click at [173, 29] on body "**********" at bounding box center [550, 288] width 1100 height 576
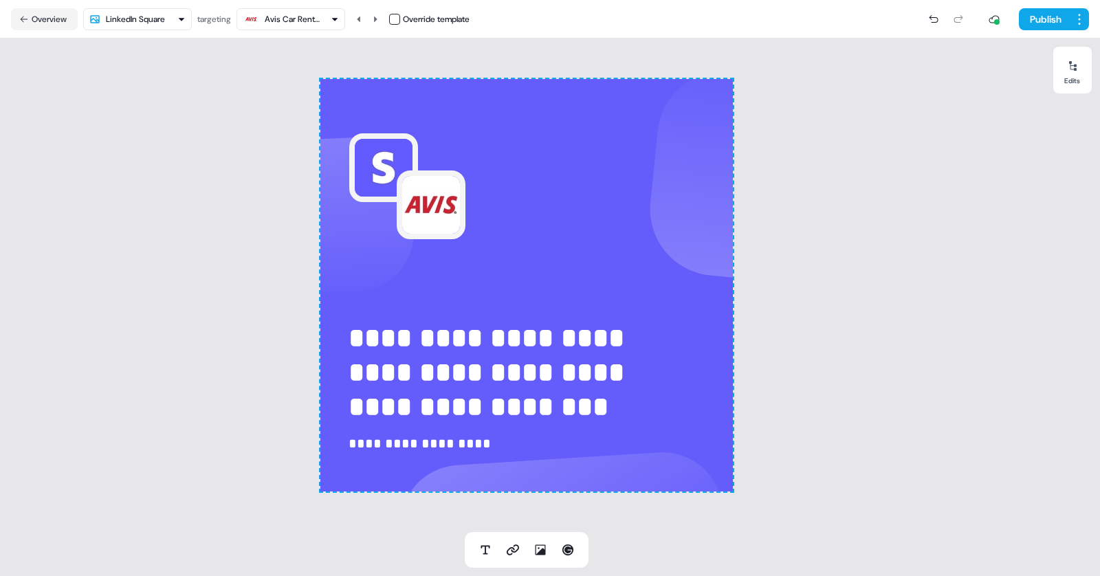
click at [154, 21] on html "**********" at bounding box center [550, 288] width 1100 height 576
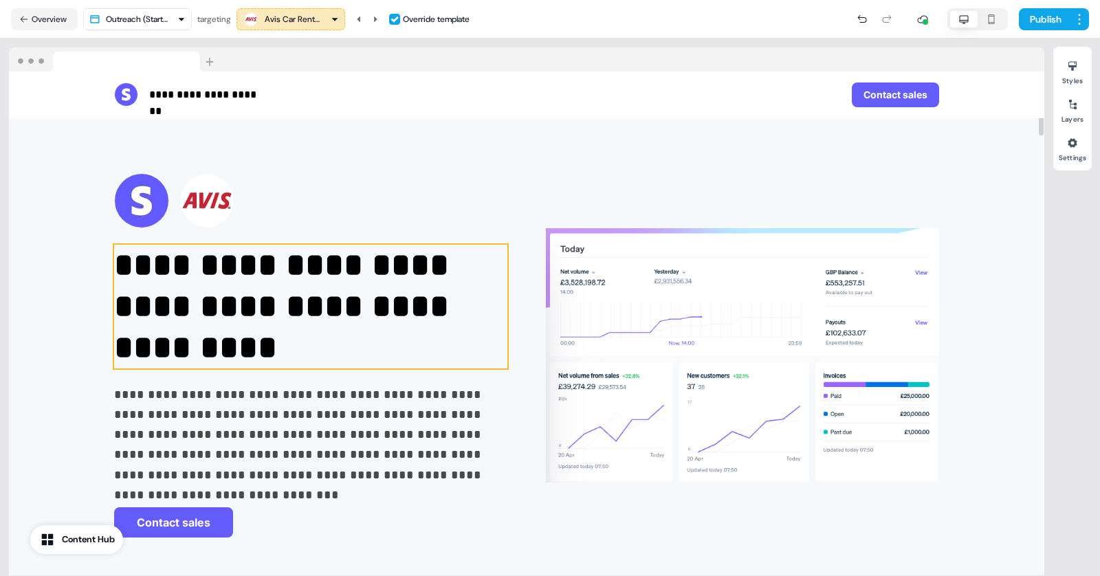
scroll to position [25, 0]
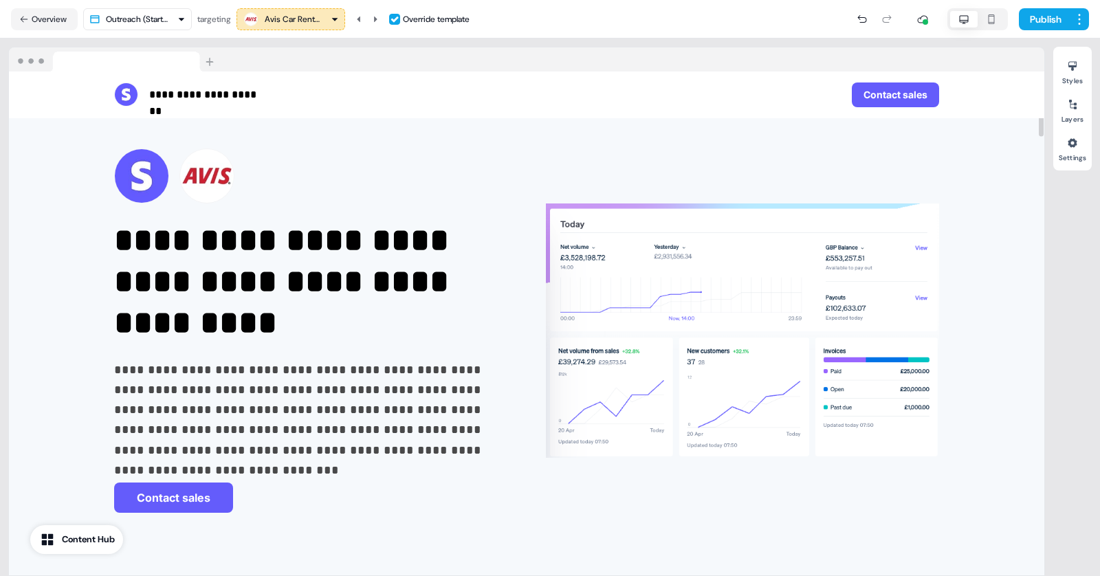
click at [333, 19] on icon "button" at bounding box center [335, 19] width 8 height 8
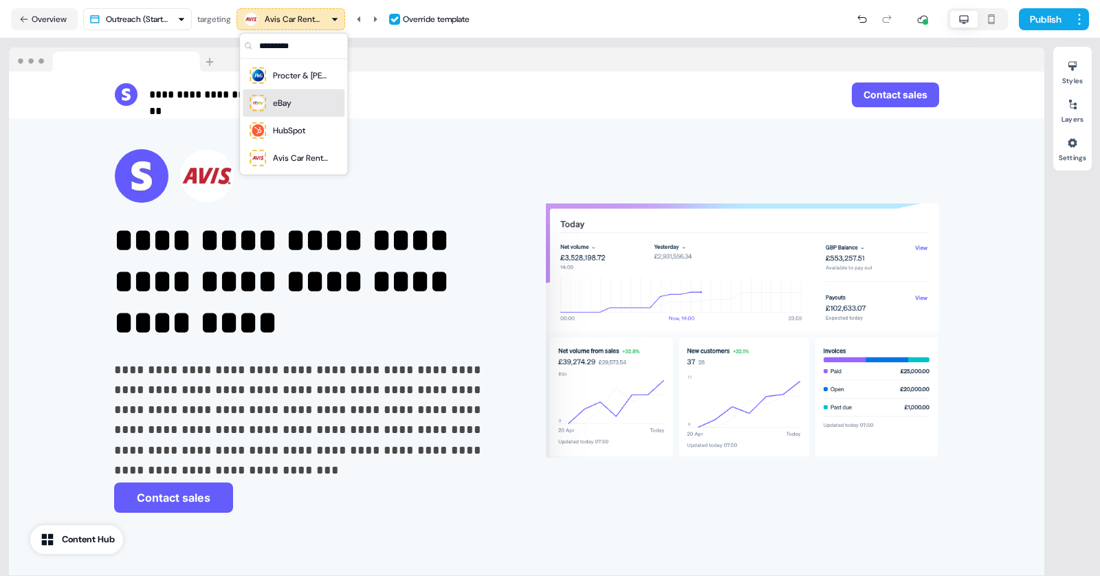
click at [304, 101] on div "eBay" at bounding box center [293, 102] width 91 height 19
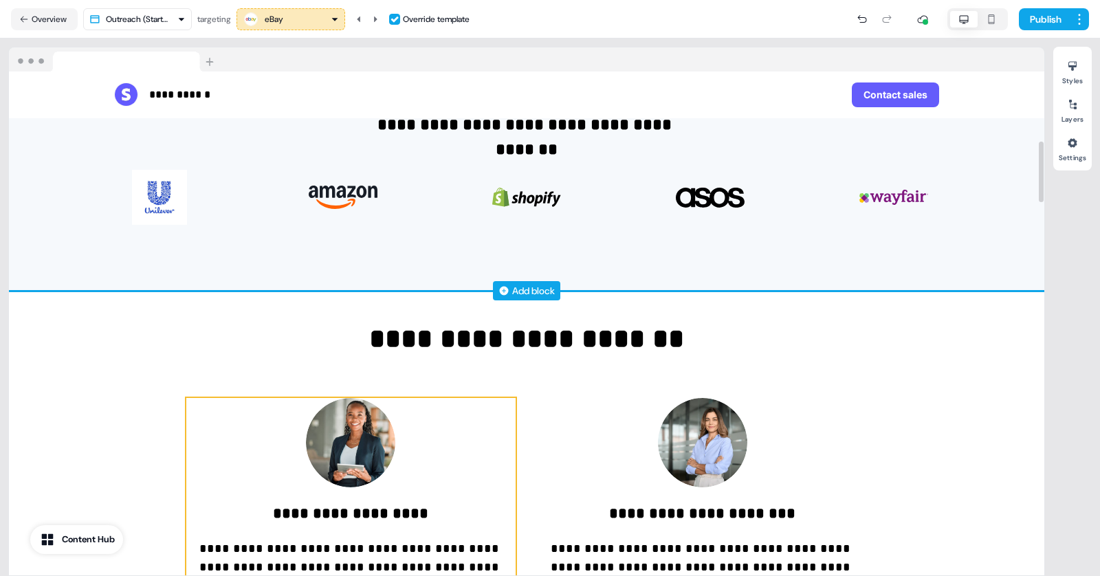
scroll to position [536, 0]
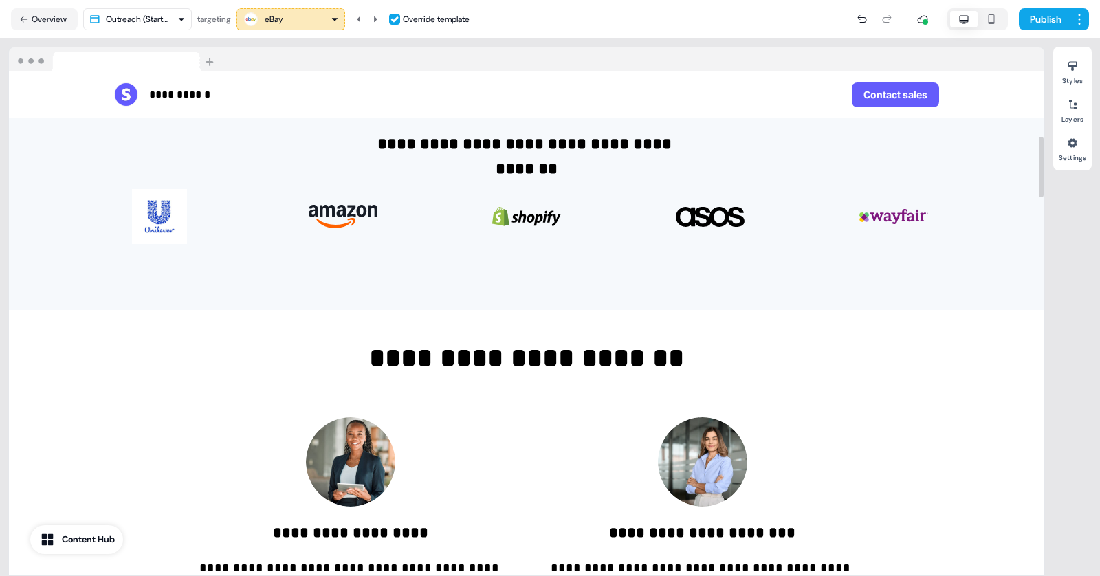
click at [272, 16] on div "eBay" at bounding box center [274, 19] width 19 height 14
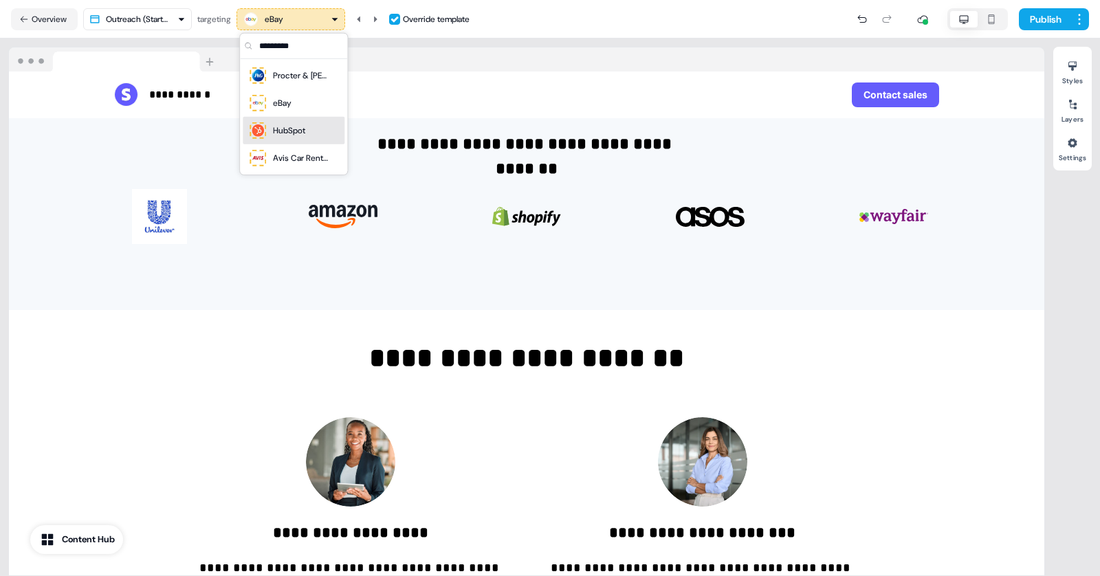
click at [278, 135] on div "HubSpot" at bounding box center [289, 131] width 32 height 14
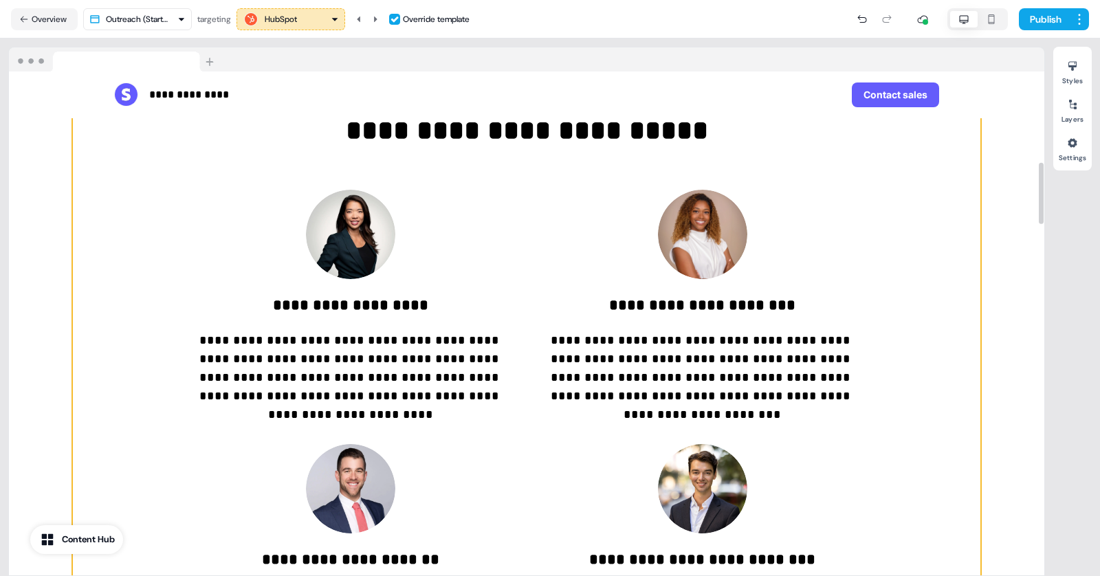
scroll to position [744, 0]
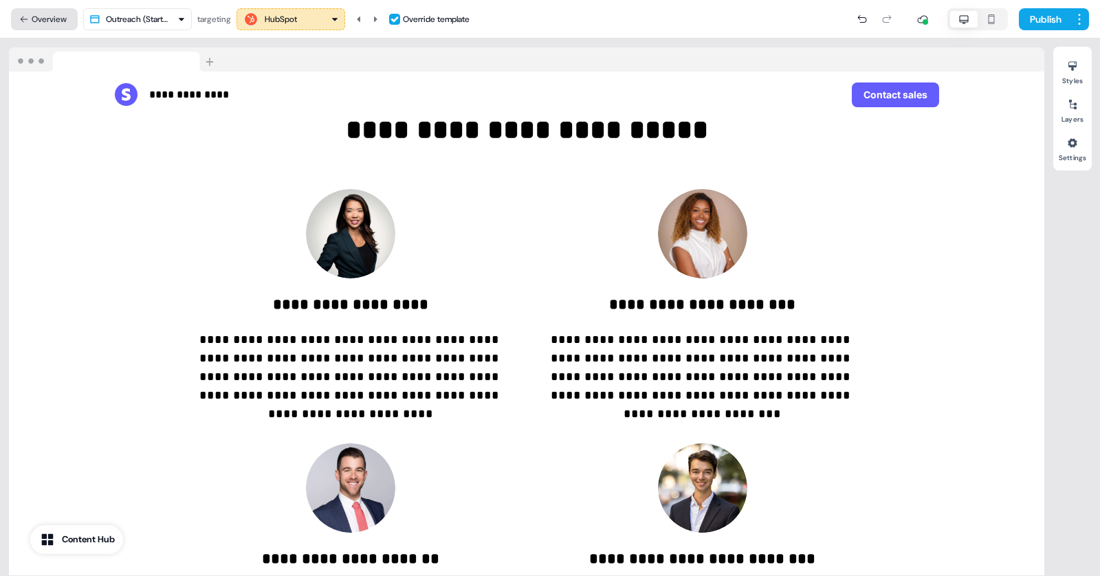
click at [23, 16] on icon at bounding box center [25, 19] width 8 height 6
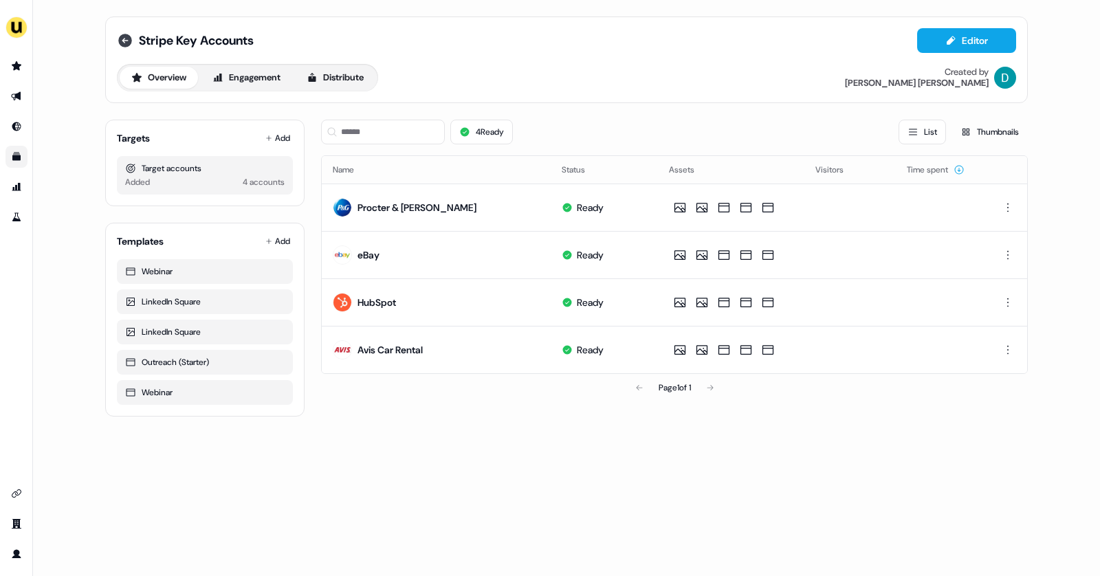
click at [122, 41] on icon at bounding box center [125, 40] width 16 height 16
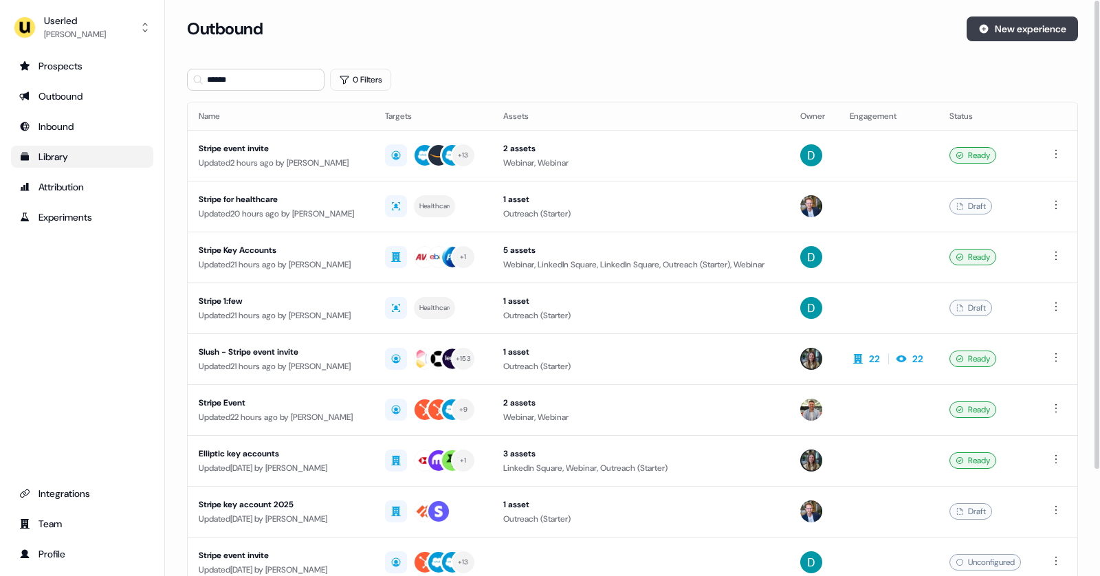
click at [1017, 27] on button "New experience" at bounding box center [1022, 28] width 111 height 25
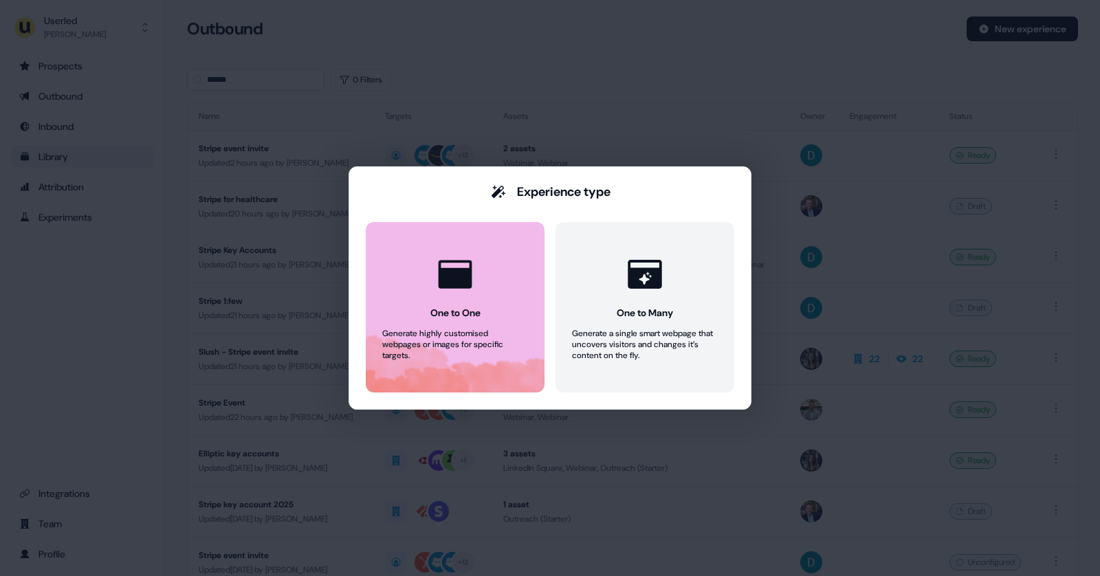
click at [477, 275] on div at bounding box center [455, 274] width 52 height 52
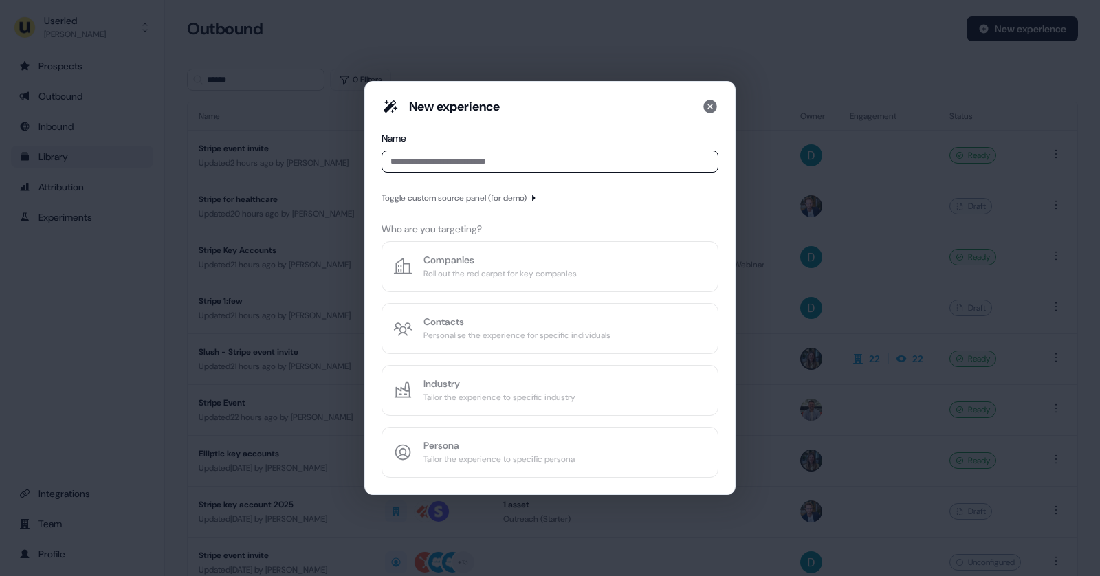
click at [432, 161] on input at bounding box center [550, 162] width 337 height 22
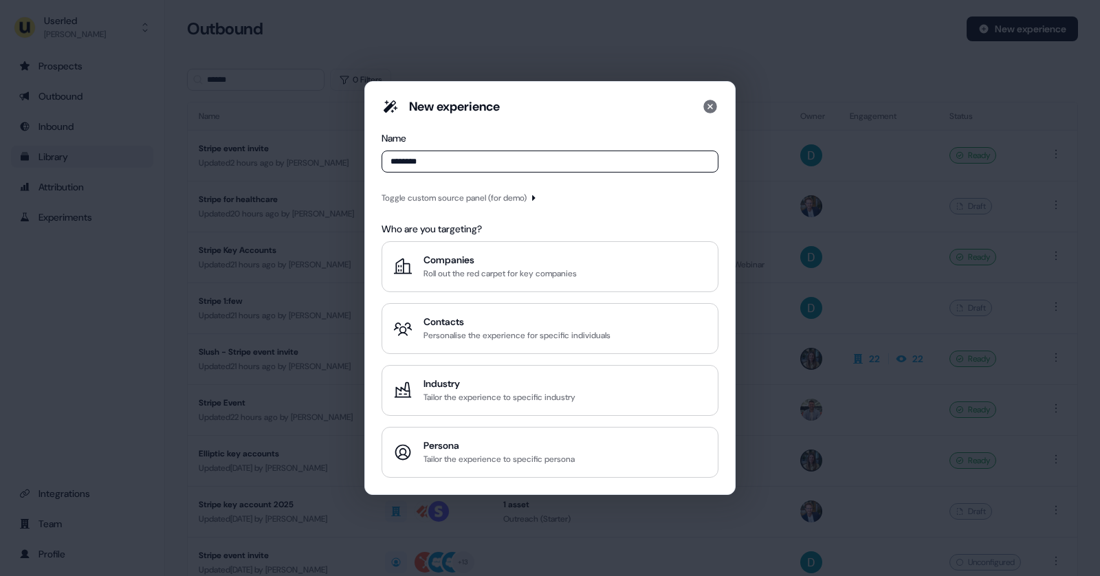
type input "********"
click at [500, 200] on div "Toggle custom source panel (for demo)" at bounding box center [454, 198] width 145 height 14
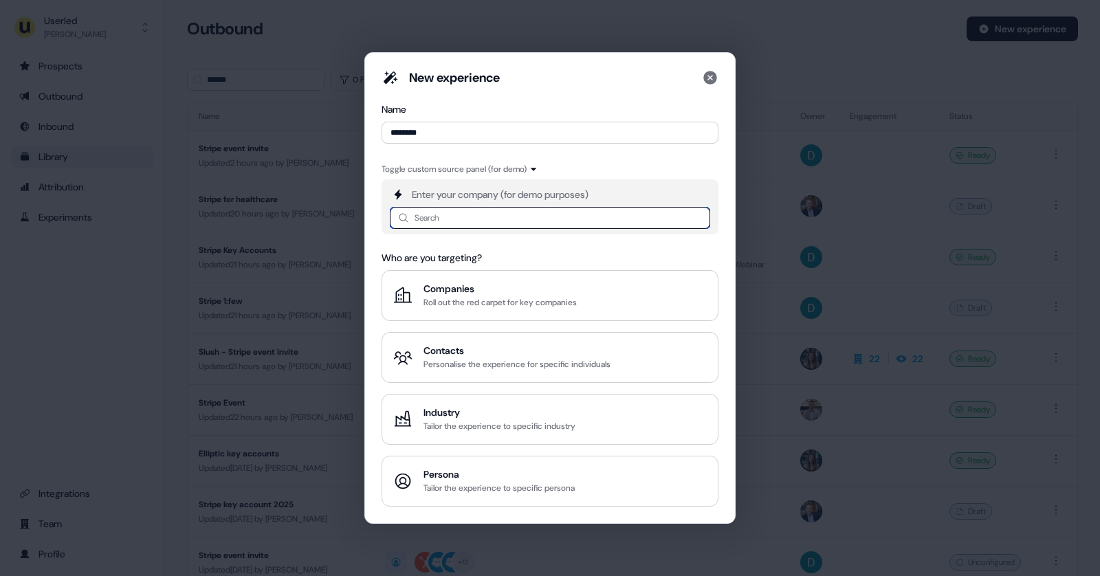
click at [474, 219] on input at bounding box center [550, 218] width 320 height 22
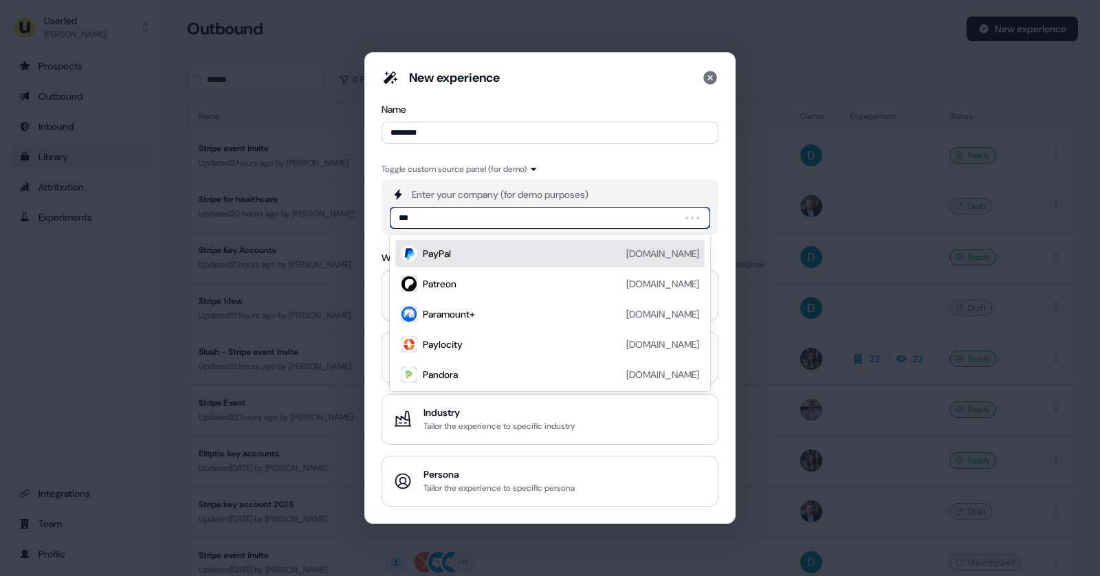
type input "****"
click at [500, 254] on div "Palo Alto Networks" at bounding box center [463, 254] width 80 height 14
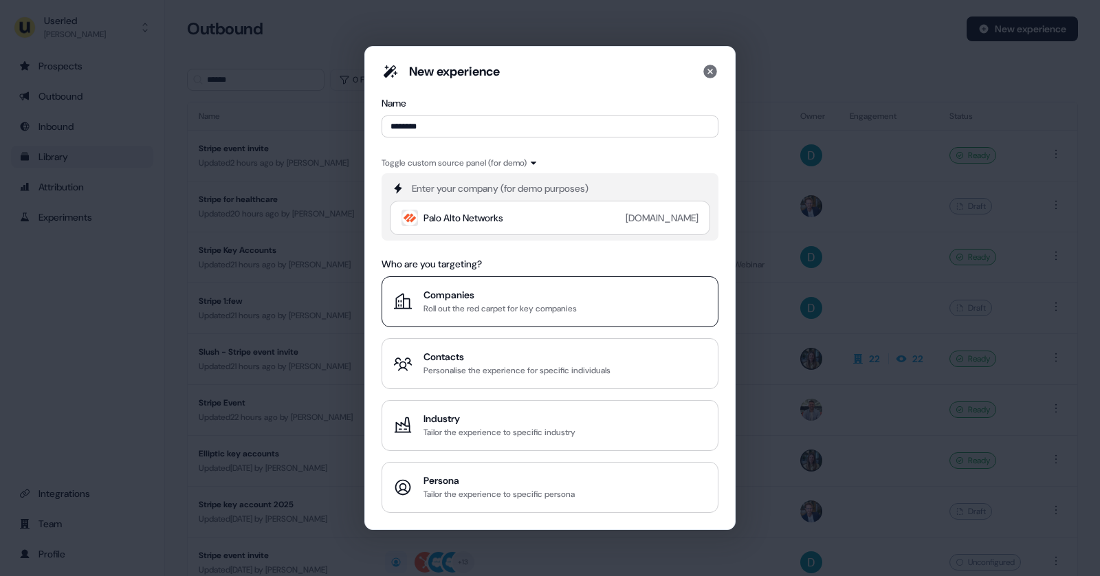
click at [441, 308] on div "Roll out the red carpet for key companies" at bounding box center [499, 309] width 153 height 14
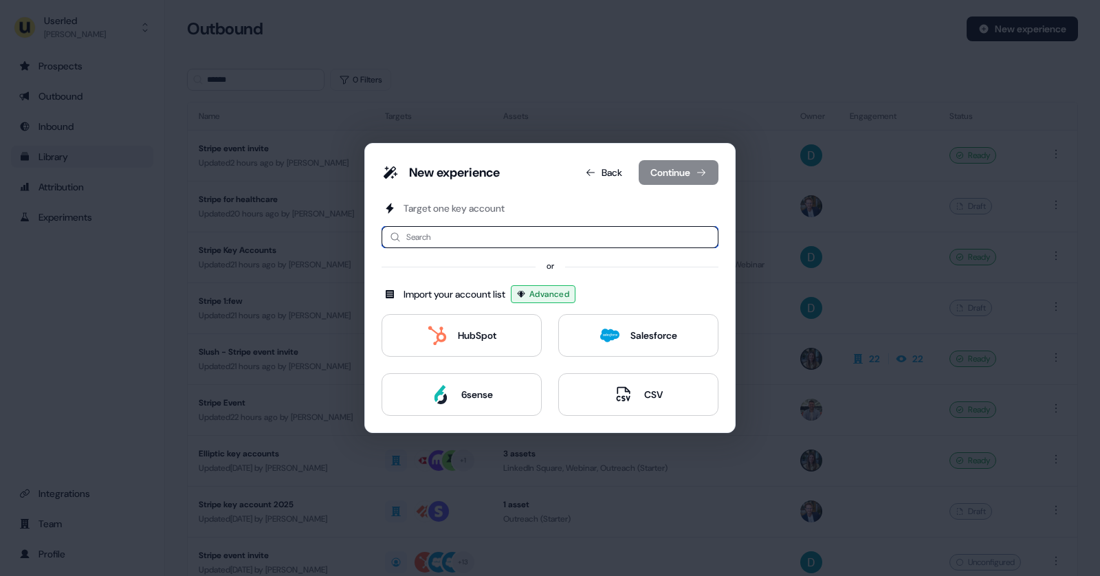
click at [503, 236] on input at bounding box center [550, 237] width 337 height 22
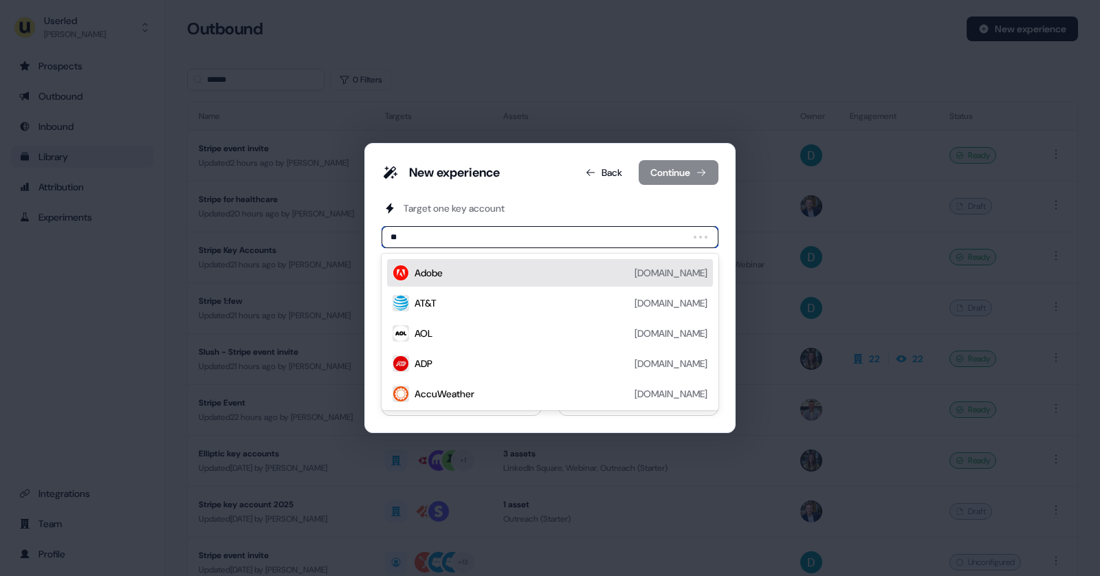
type input "***"
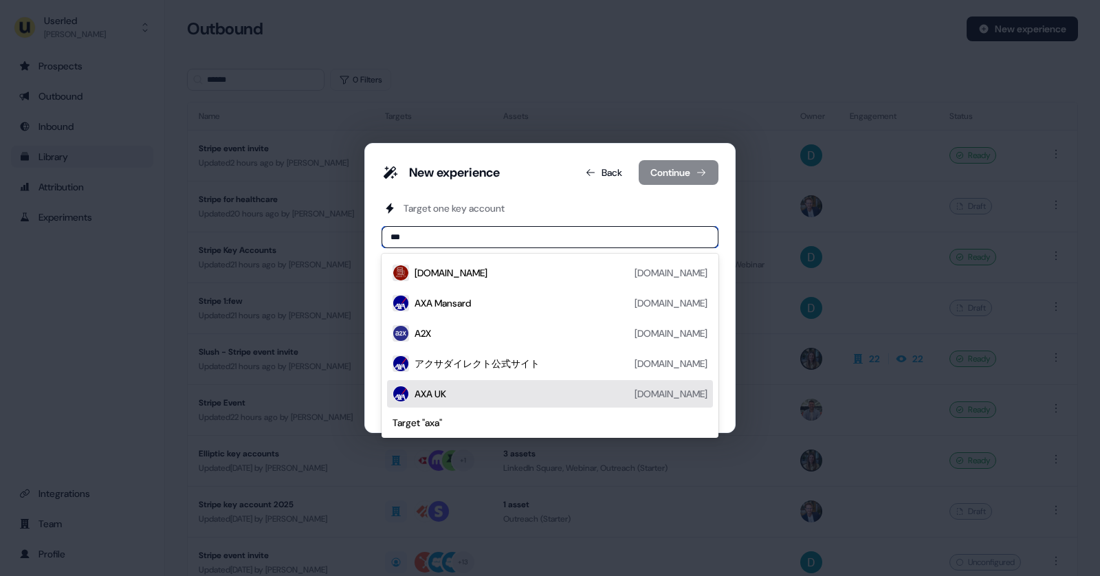
click at [412, 399] on div "AXA UK [DOMAIN_NAME]" at bounding box center [550, 394] width 315 height 16
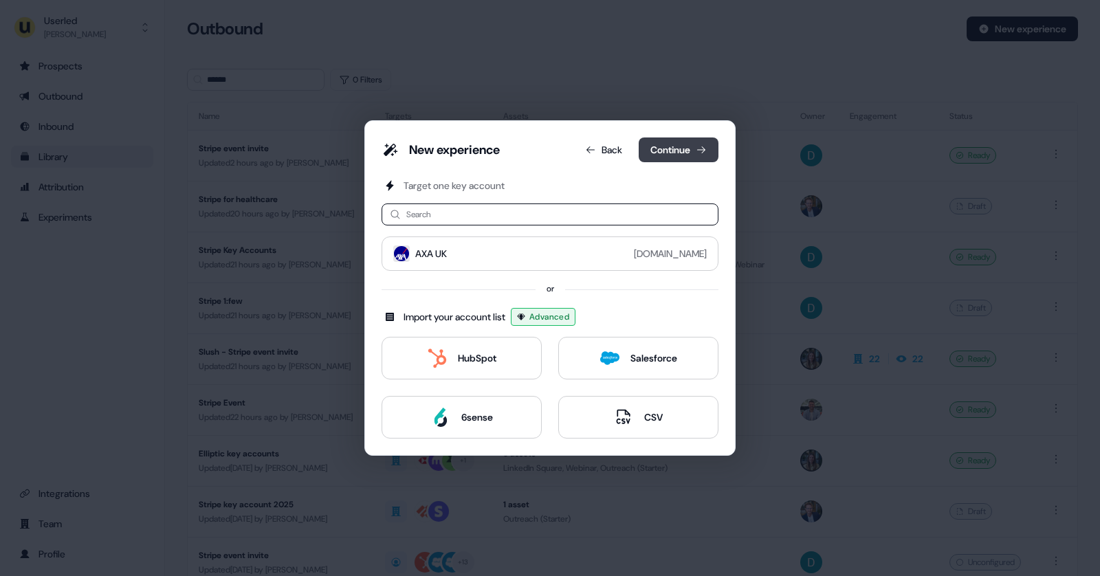
click at [678, 151] on button "Continue" at bounding box center [679, 149] width 80 height 25
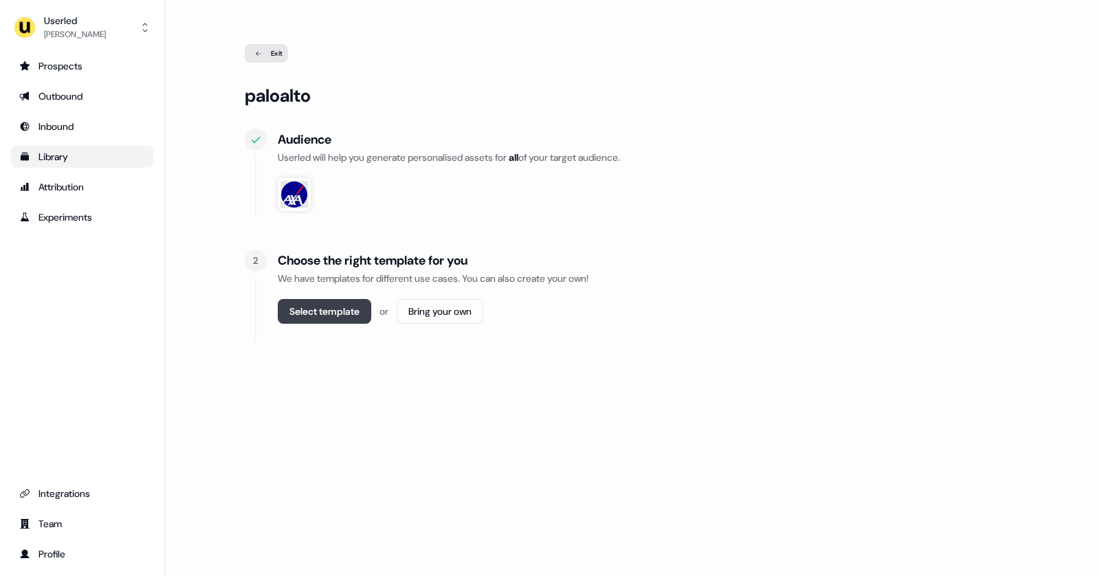
click at [318, 313] on button "Select template" at bounding box center [324, 311] width 93 height 25
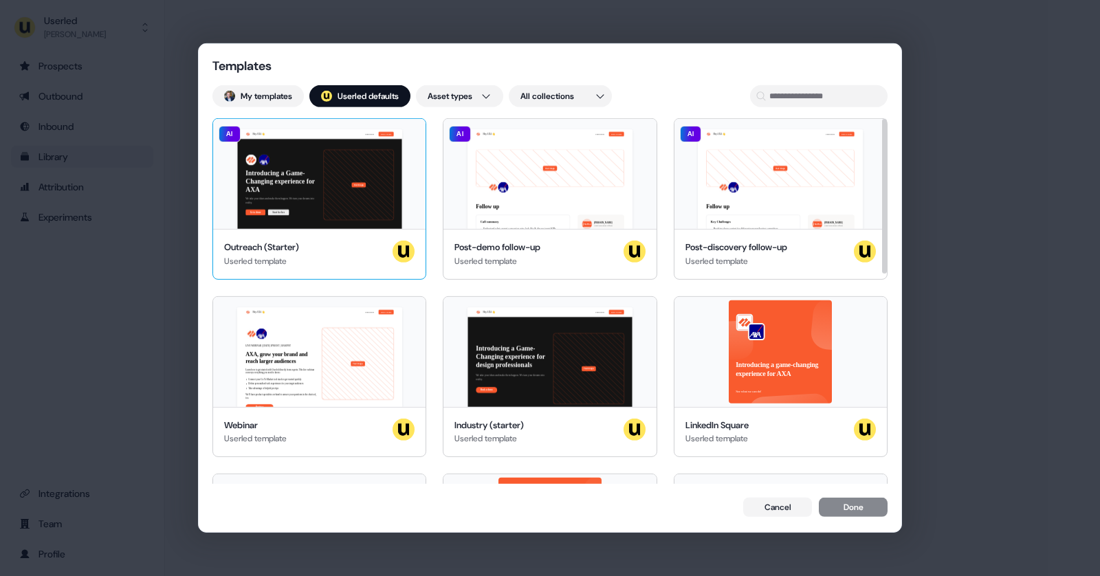
click at [283, 196] on div "Hey AXA 👋 Learn more Book a demo Introducing a Game-Changing experience for AXA…" at bounding box center [319, 174] width 212 height 110
click at [840, 505] on button "Done" at bounding box center [853, 508] width 69 height 19
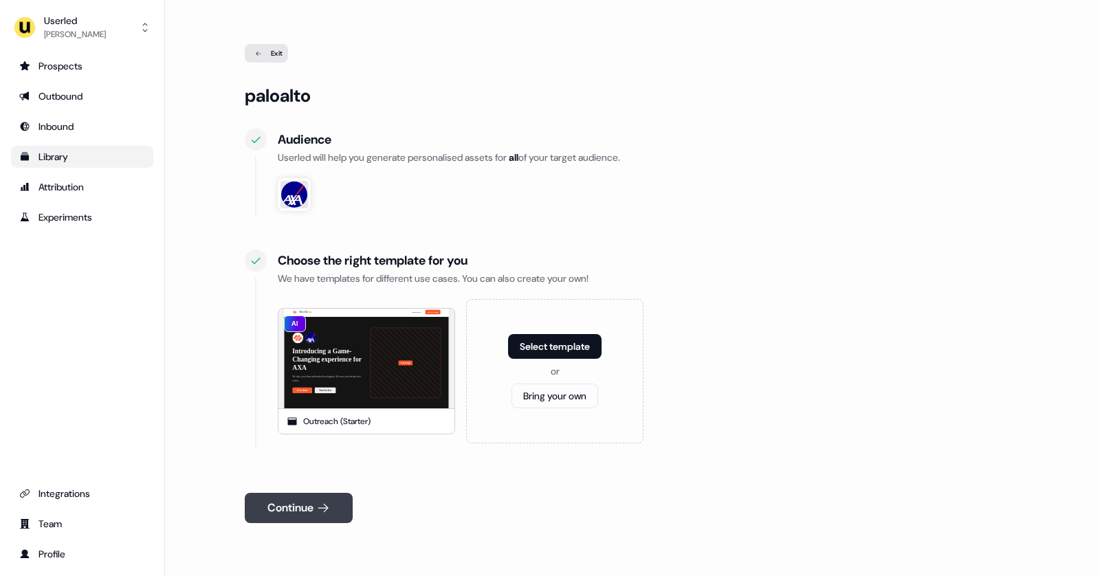
click at [322, 501] on icon at bounding box center [323, 508] width 14 height 14
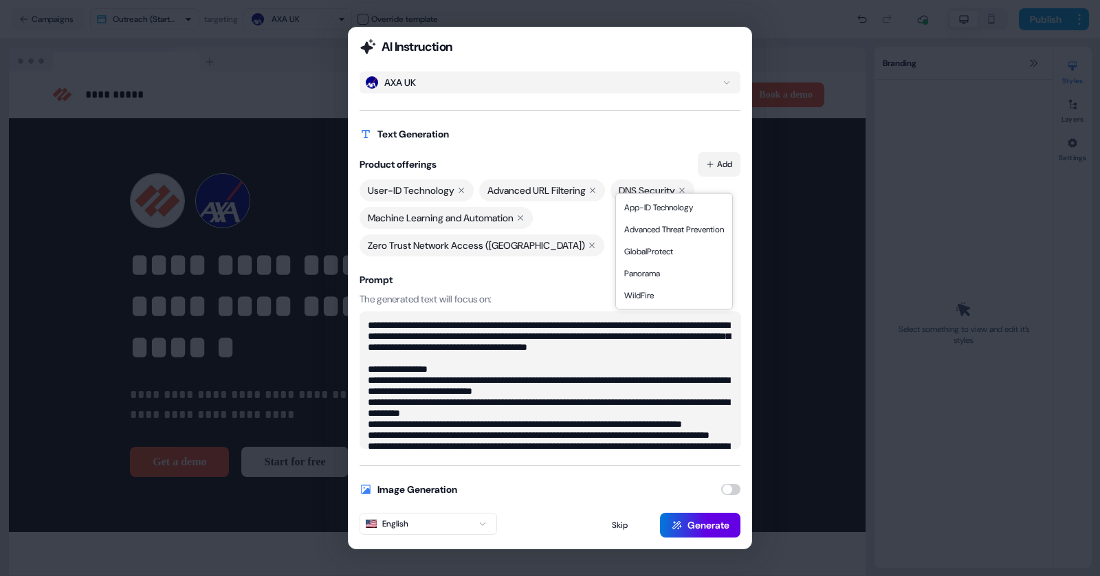
click at [707, 177] on button "Add" at bounding box center [719, 164] width 43 height 25
click at [540, 155] on div "AXA UK Text Generation Product offerings Add User-ID Technology Advanced URL Fi…" at bounding box center [550, 259] width 381 height 377
click at [576, 344] on textarea "**********" at bounding box center [551, 379] width 382 height 137
type textarea "**********"
click at [733, 484] on button "button" at bounding box center [730, 489] width 19 height 11
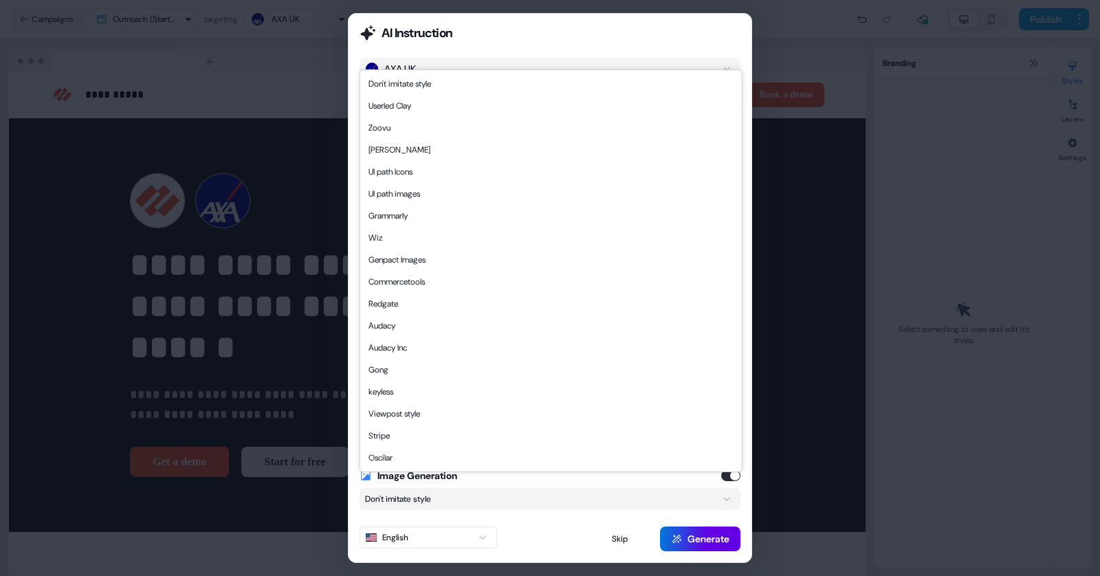
click at [585, 488] on button "Don't imitate style" at bounding box center [550, 499] width 381 height 22
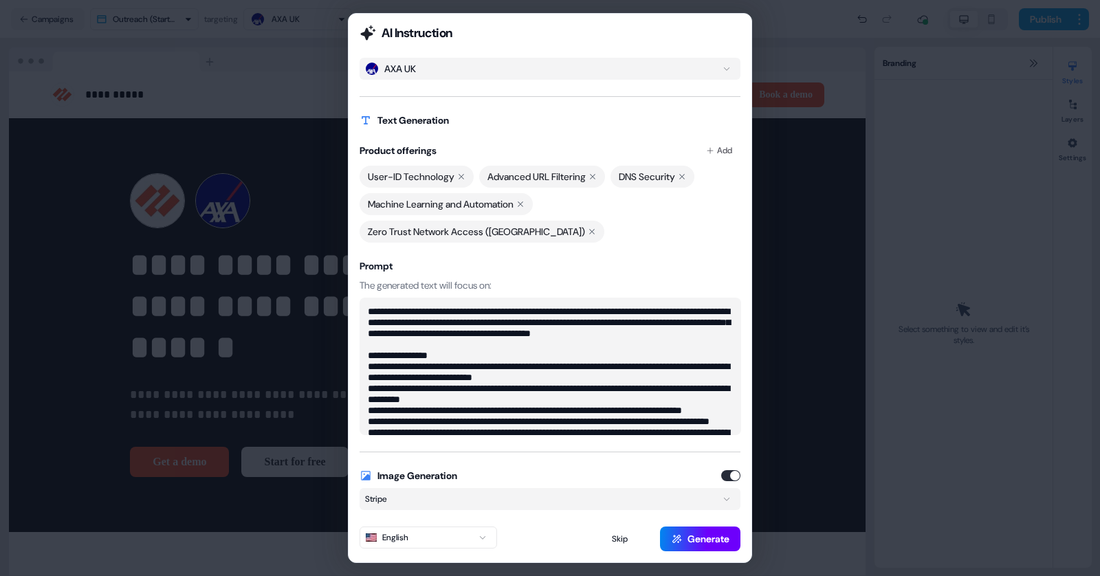
click at [691, 527] on button "Generate" at bounding box center [700, 539] width 80 height 25
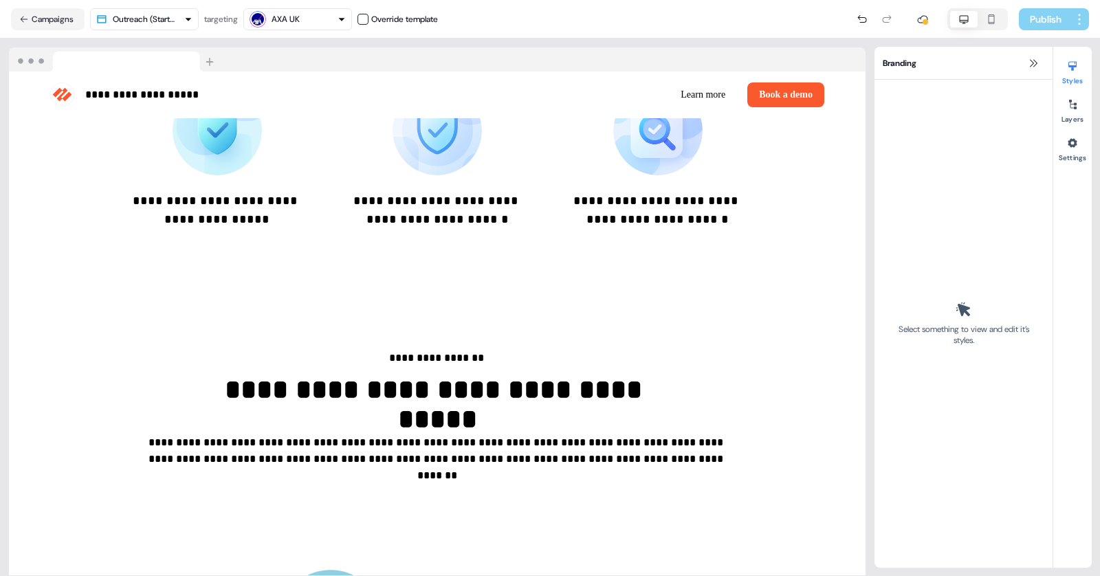
scroll to position [943, 0]
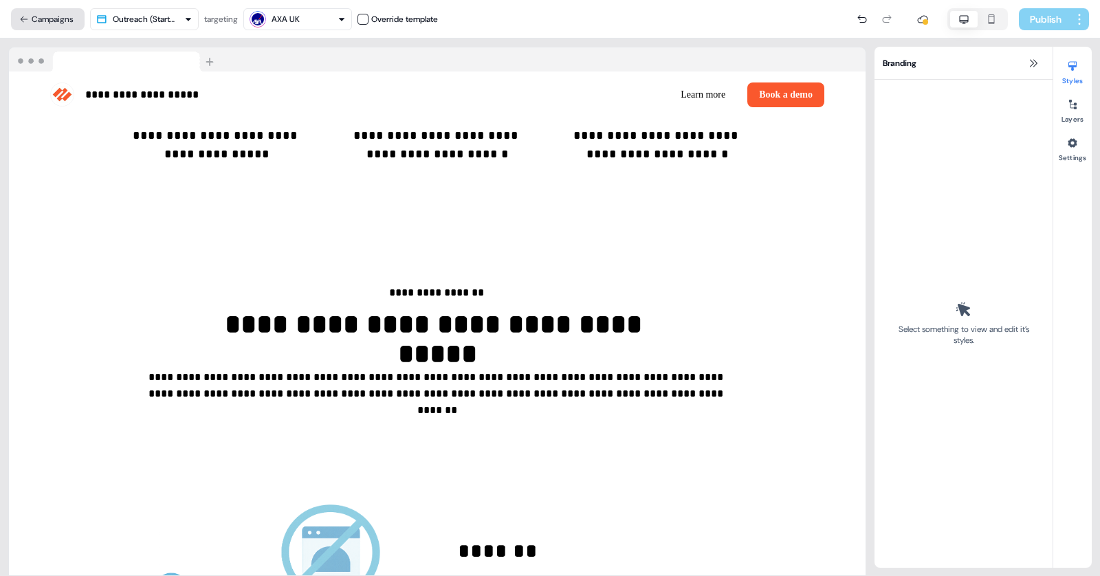
click at [41, 25] on button "Campaigns" at bounding box center [48, 19] width 74 height 22
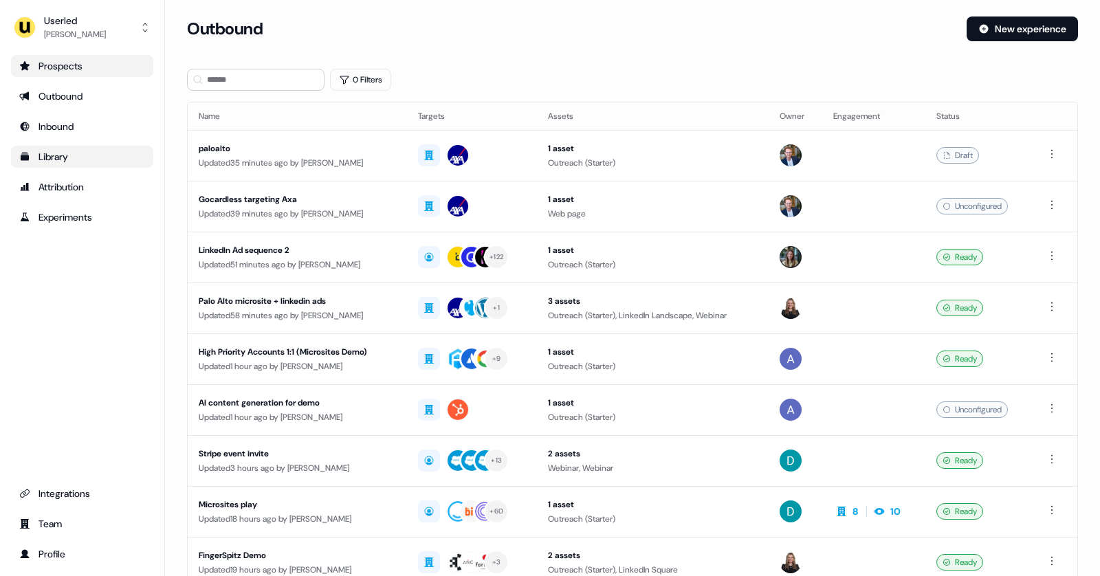
click at [52, 63] on div "Prospects" at bounding box center [82, 66] width 126 height 14
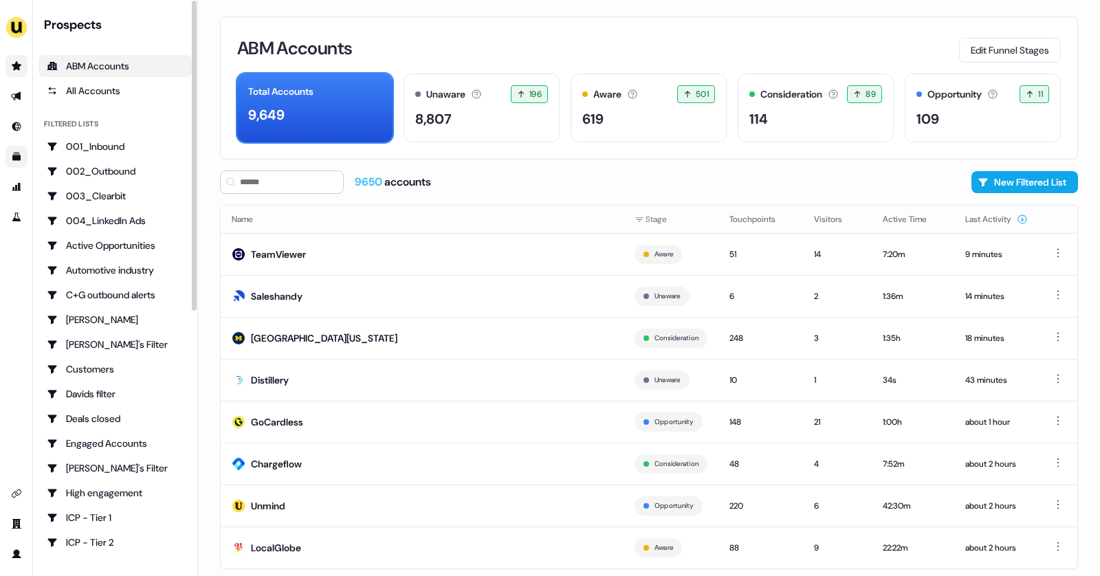
click at [20, 68] on icon "Go to prospects" at bounding box center [16, 65] width 11 height 11
click at [17, 104] on link "Go to outbound experience" at bounding box center [16, 96] width 22 height 22
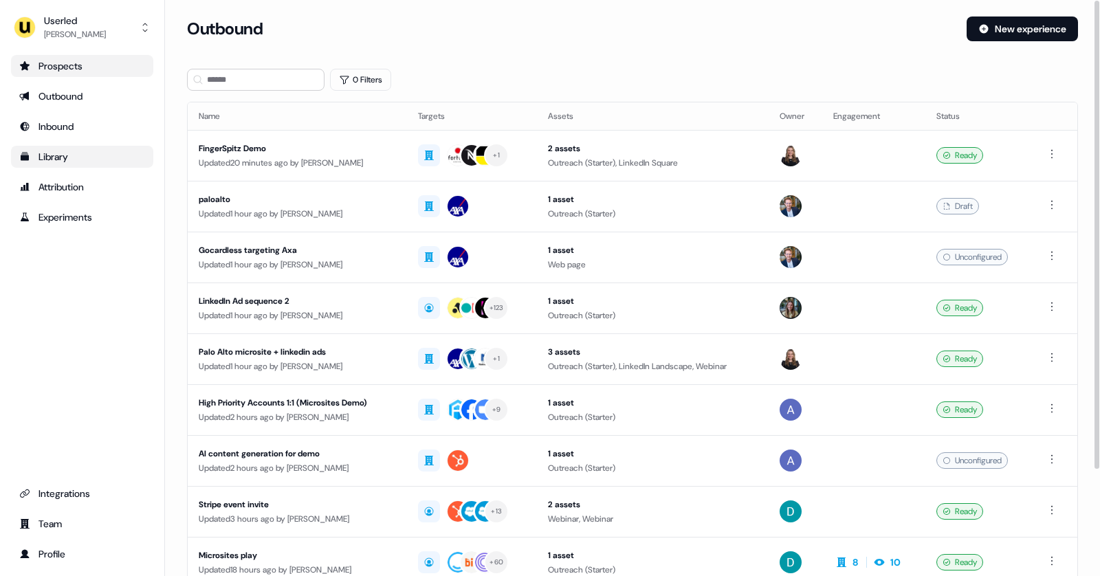
click at [72, 65] on div "Prospects" at bounding box center [82, 66] width 126 height 14
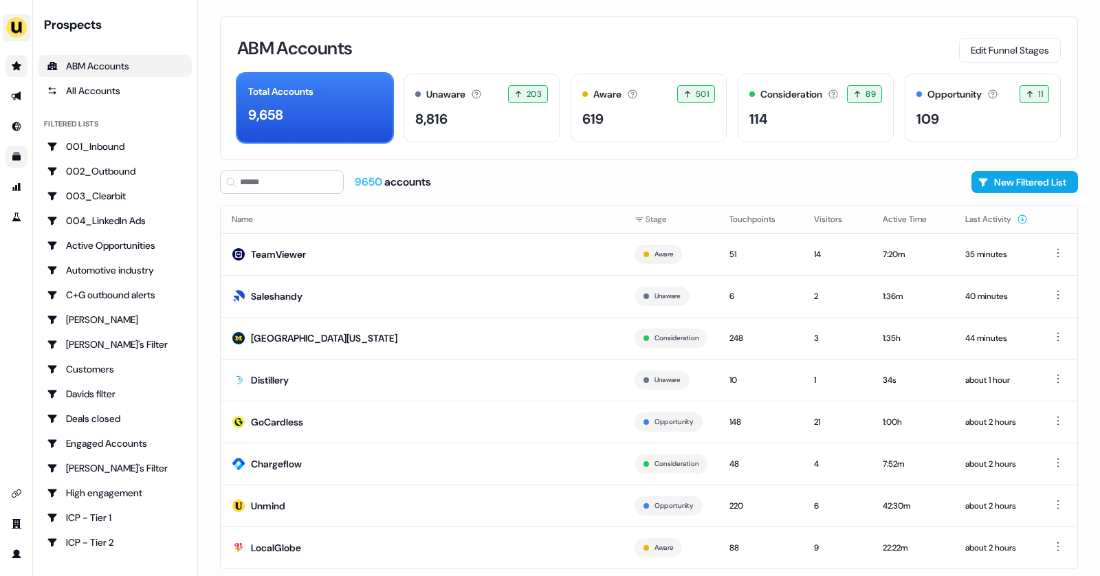
click at [20, 29] on img "side nav menu" at bounding box center [16, 27] width 22 height 22
click at [58, 59] on div "Impersonate (Admin)" at bounding box center [70, 64] width 131 height 25
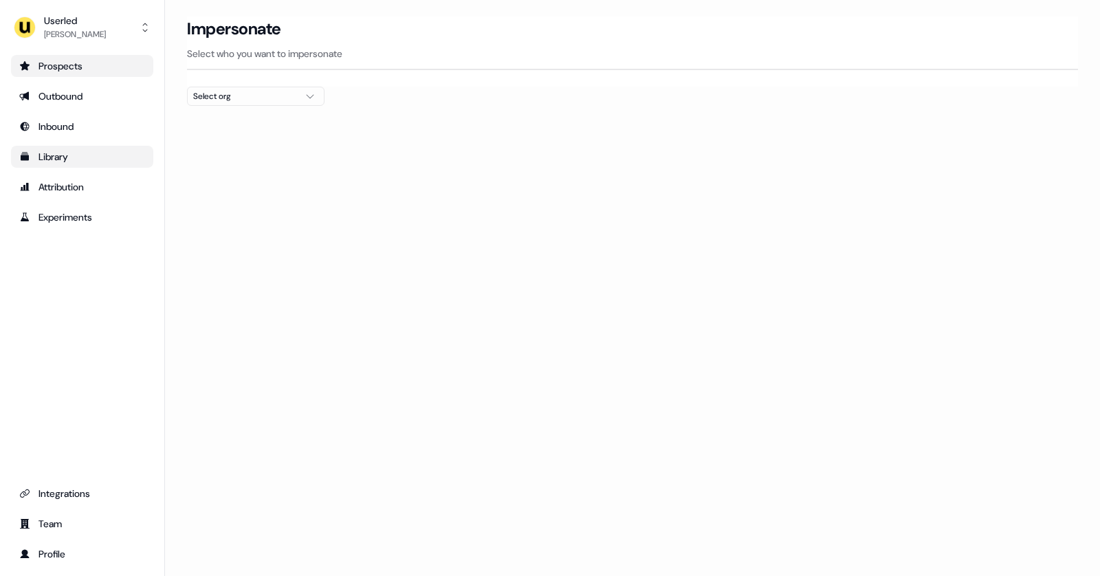
click at [202, 98] on div "Select org" at bounding box center [244, 96] width 103 height 14
type input "*****"
click at [239, 143] on div "Canva" at bounding box center [256, 145] width 136 height 22
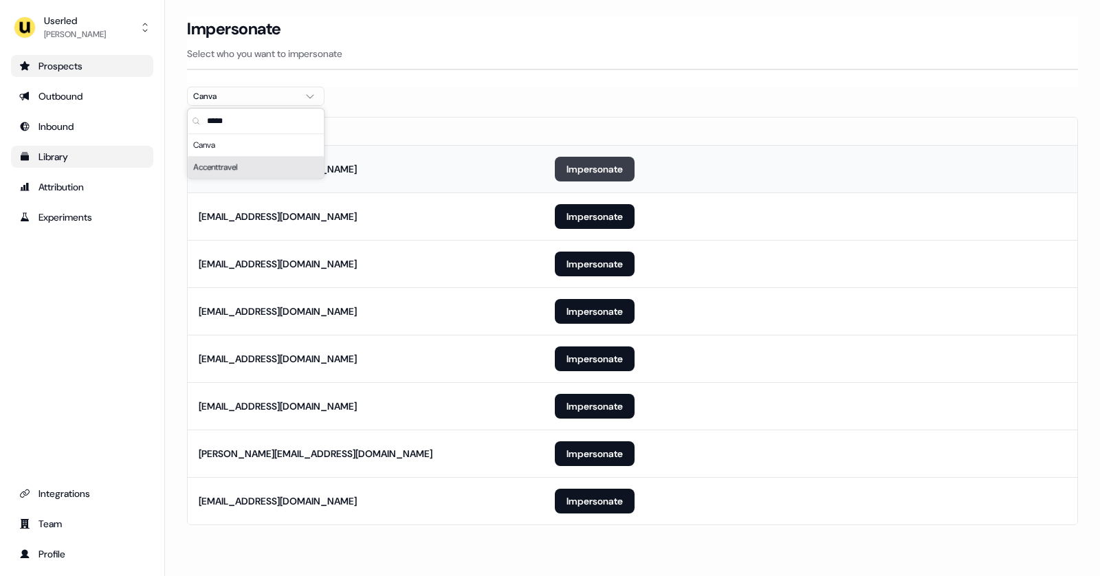
click at [580, 168] on button "Impersonate" at bounding box center [595, 169] width 80 height 25
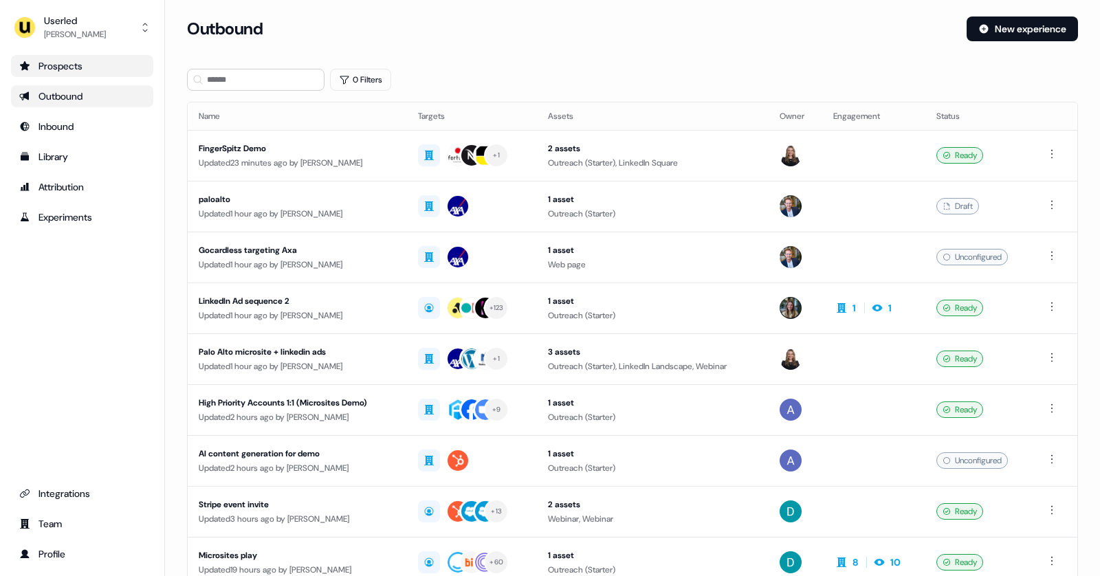
click at [81, 67] on div "Prospects" at bounding box center [82, 66] width 126 height 14
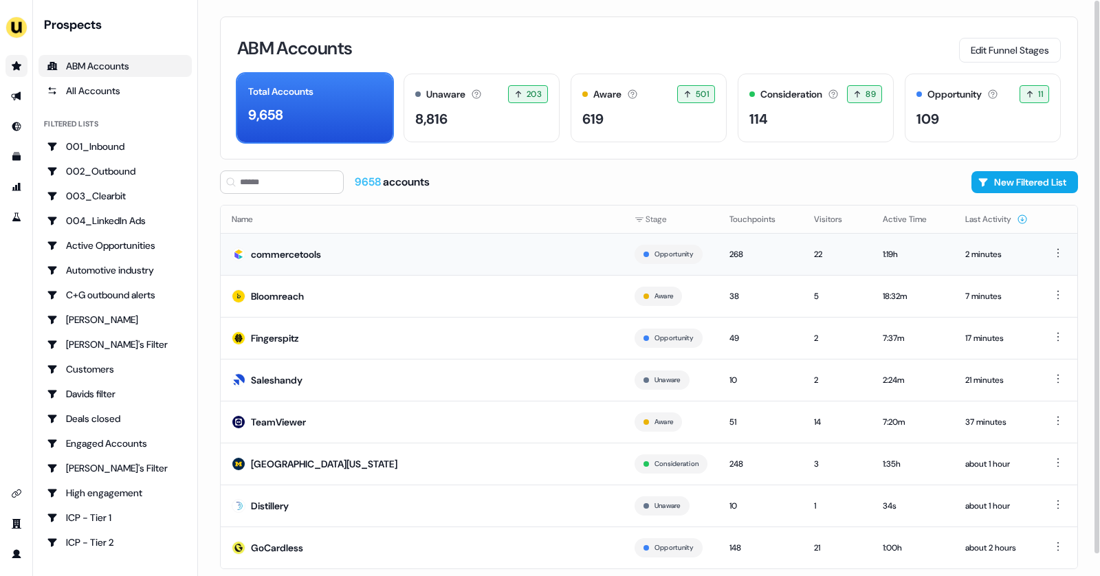
click at [339, 243] on td "commercetools" at bounding box center [422, 254] width 403 height 42
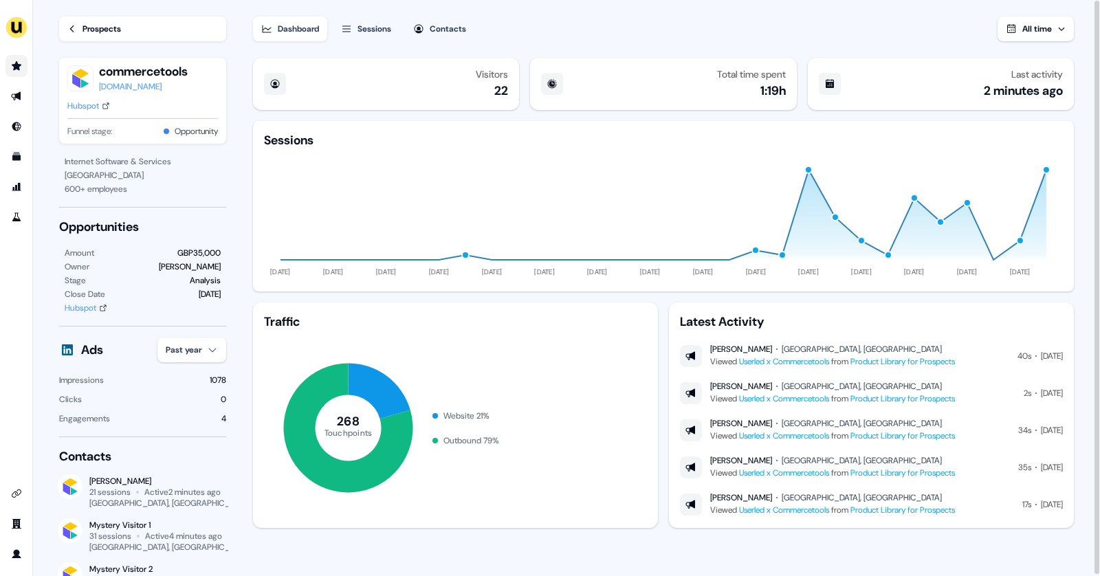
click at [99, 27] on div "Prospects" at bounding box center [101, 29] width 38 height 14
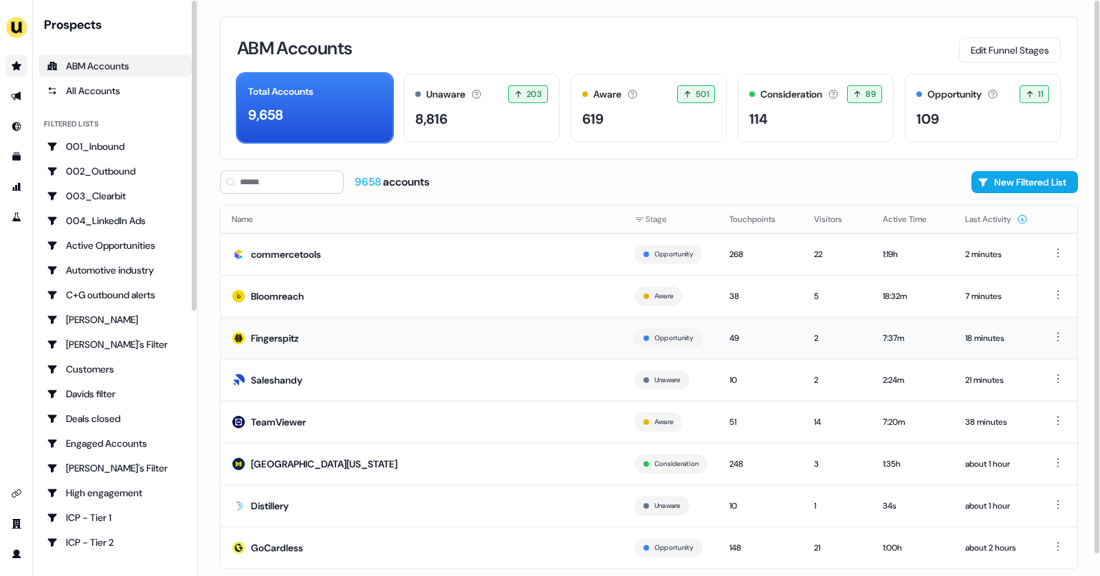
scroll to position [23, 0]
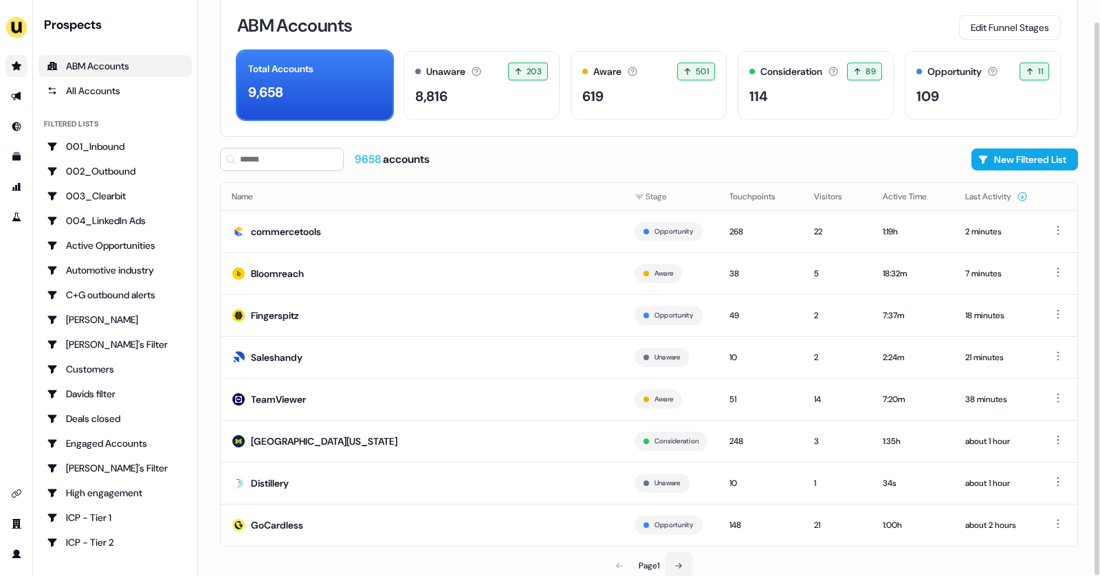
click at [678, 557] on button at bounding box center [678, 565] width 27 height 27
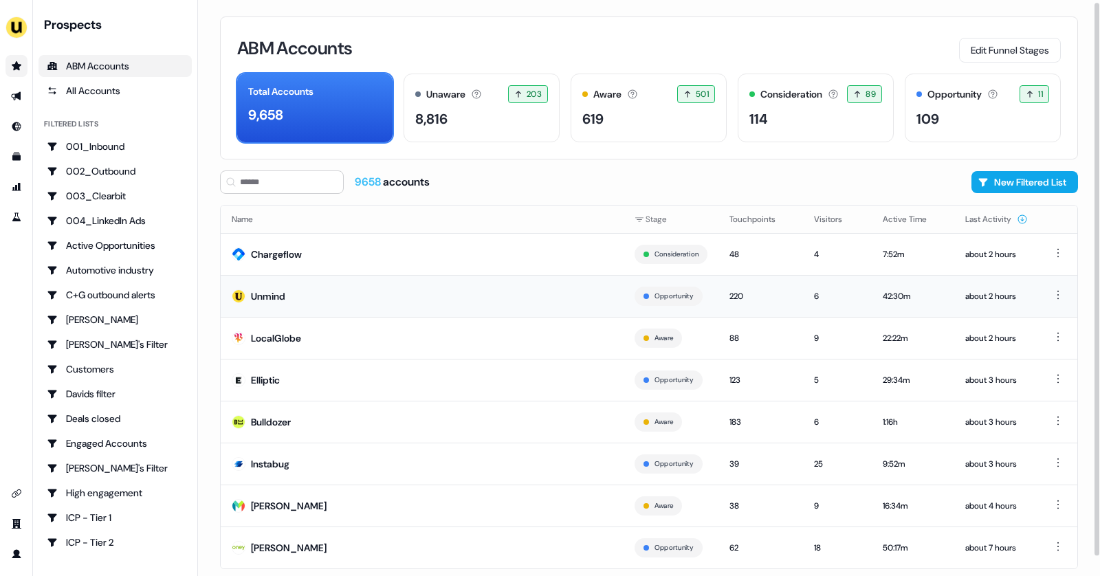
scroll to position [23, 0]
